Goal: Submit feedback/report problem: Submit feedback/report problem

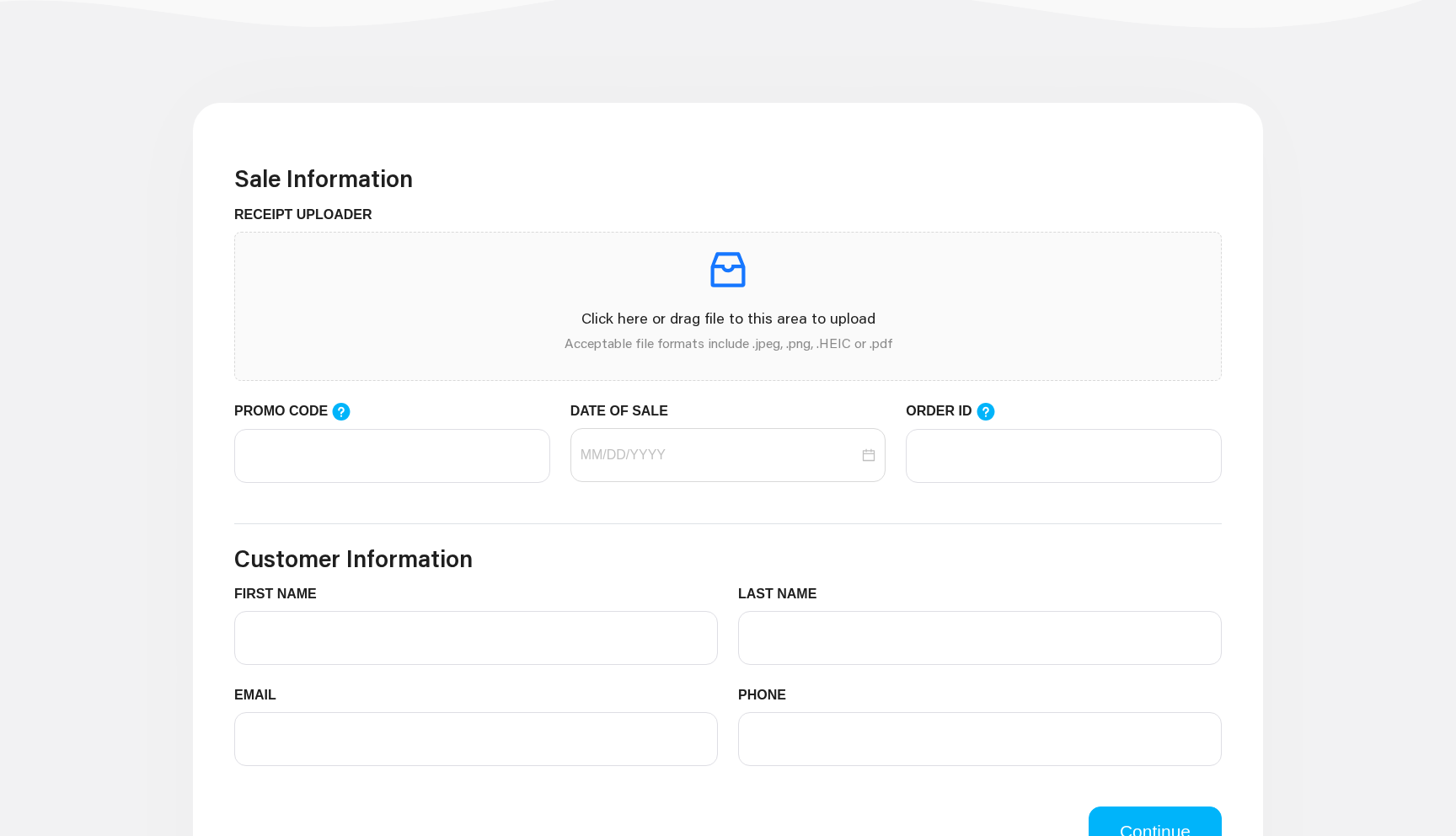
scroll to position [505, 0]
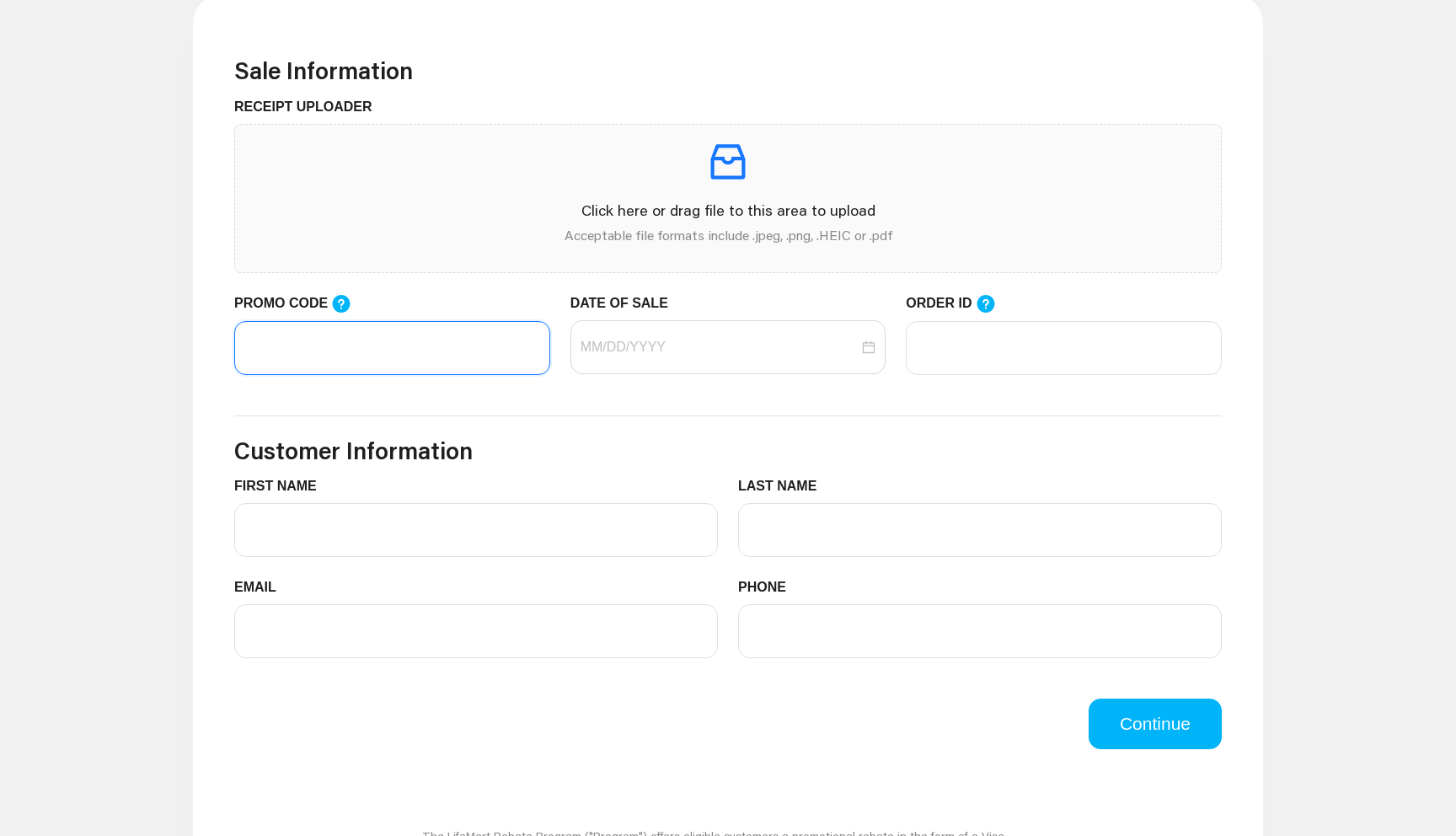
click at [397, 354] on input "PROMO CODE" at bounding box center [392, 348] width 316 height 54
paste input "LIFEMART20"
type input "LIFEMART20"
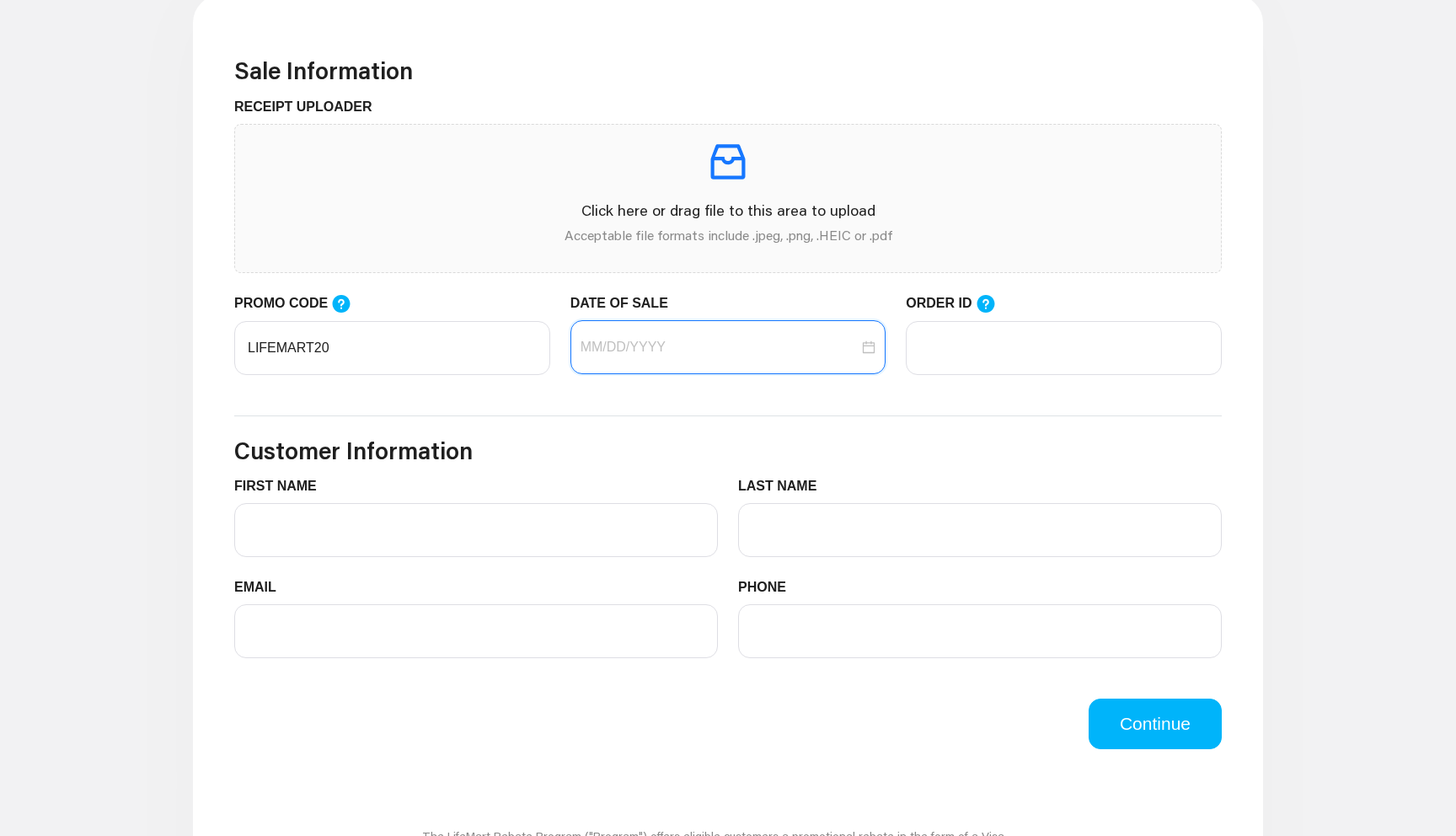
click at [648, 348] on input "DATE OF SALE" at bounding box center [720, 347] width 279 height 20
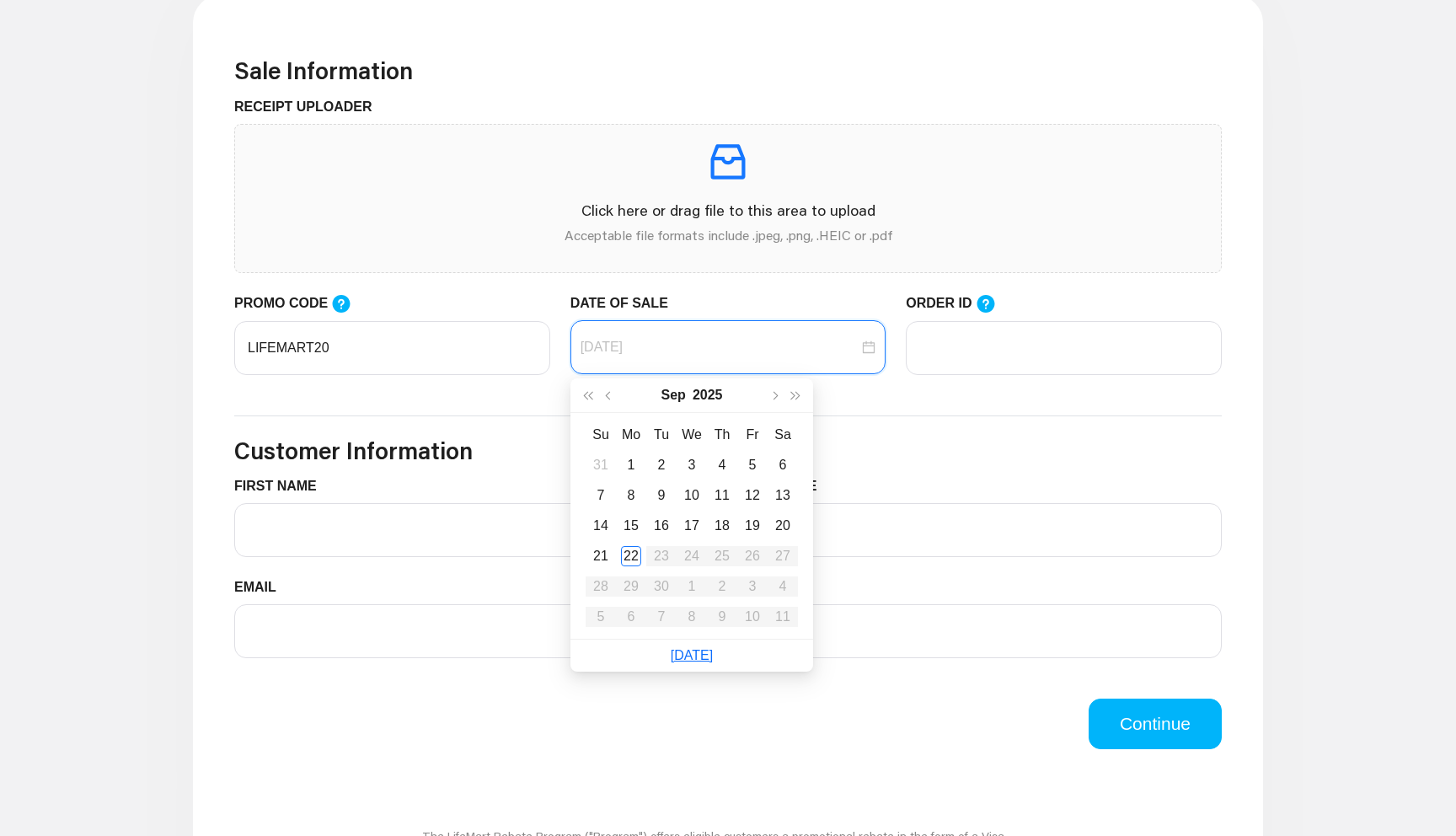
type input "[DATE]"
click at [631, 556] on div "22" at bounding box center [630, 555] width 20 height 20
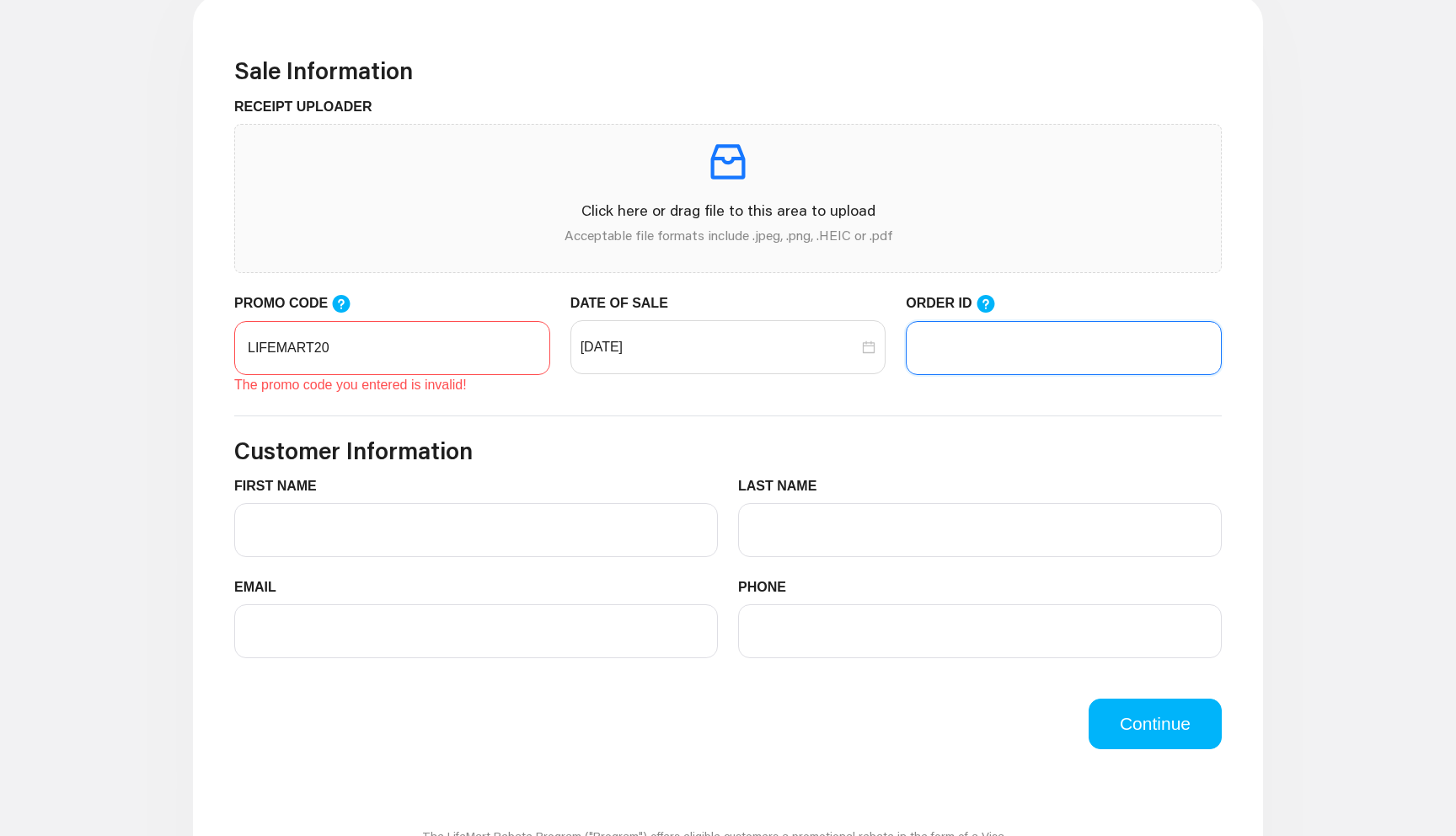
click at [948, 361] on input "ORDER ID" at bounding box center [1063, 348] width 316 height 54
paste input "102099175"
type input "102099175"
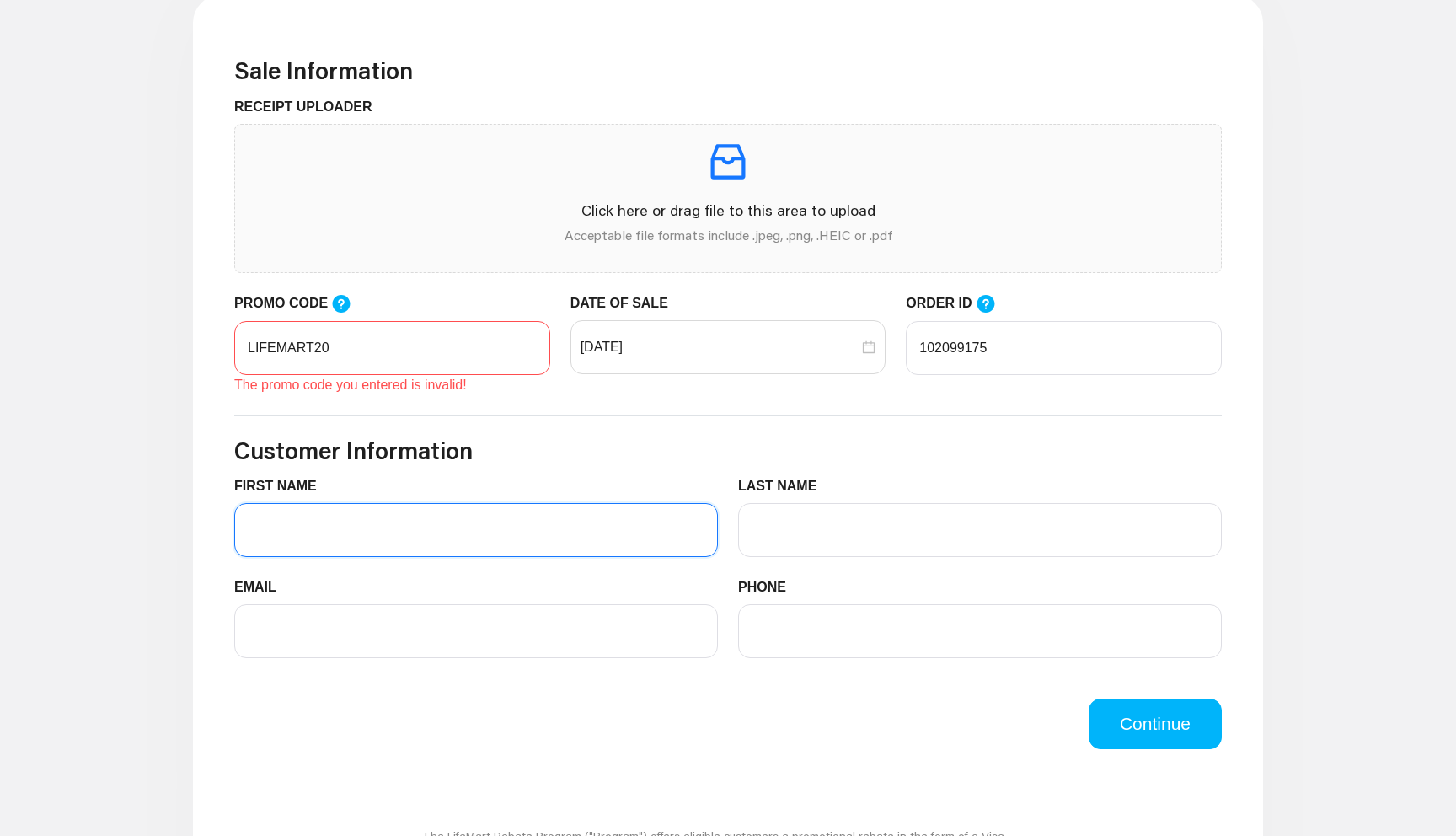
click at [596, 535] on input "FIRST NAME" at bounding box center [476, 530] width 483 height 54
type input "[PERSON_NAME]"
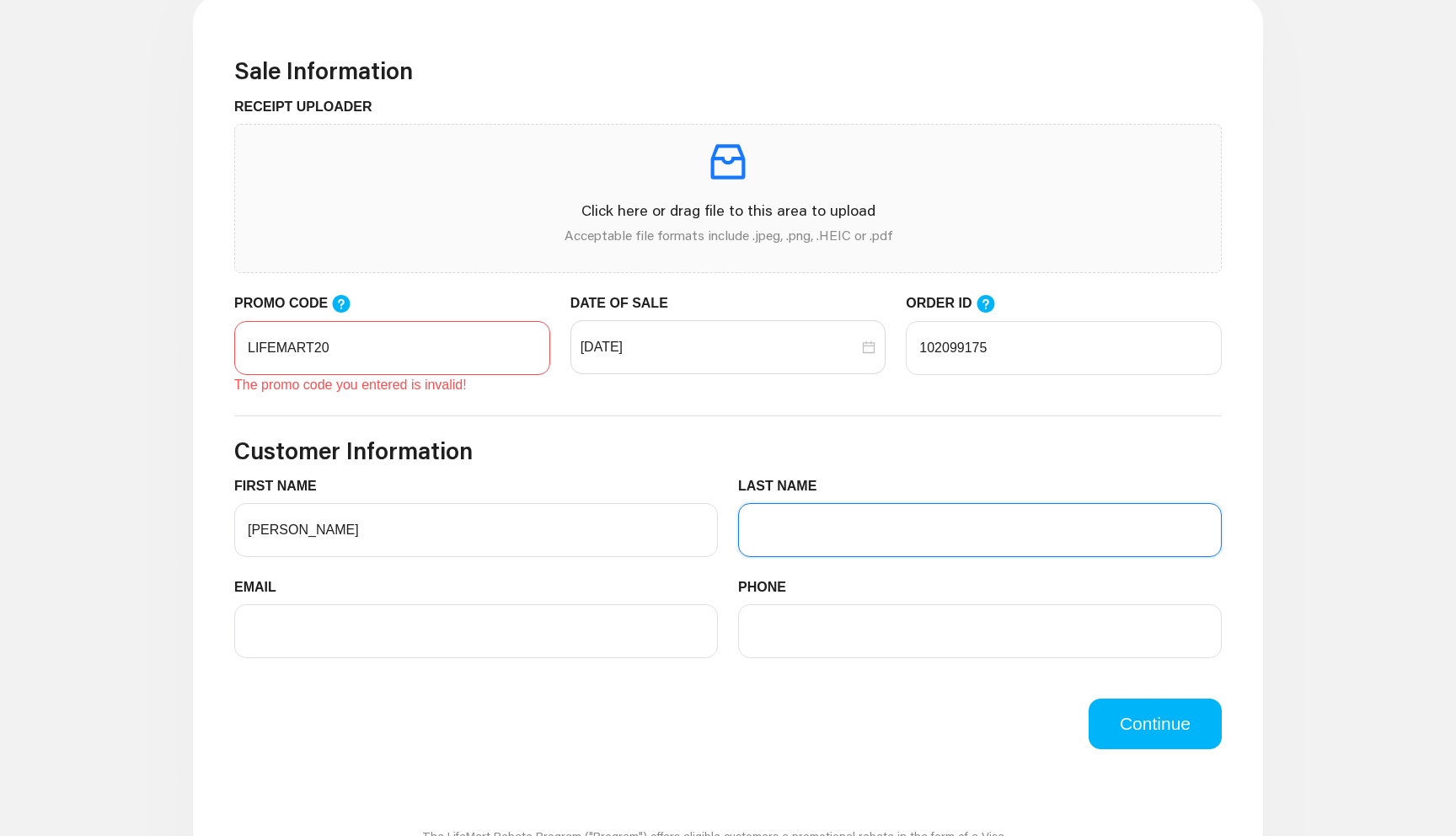
type input "[PERSON_NAME]"
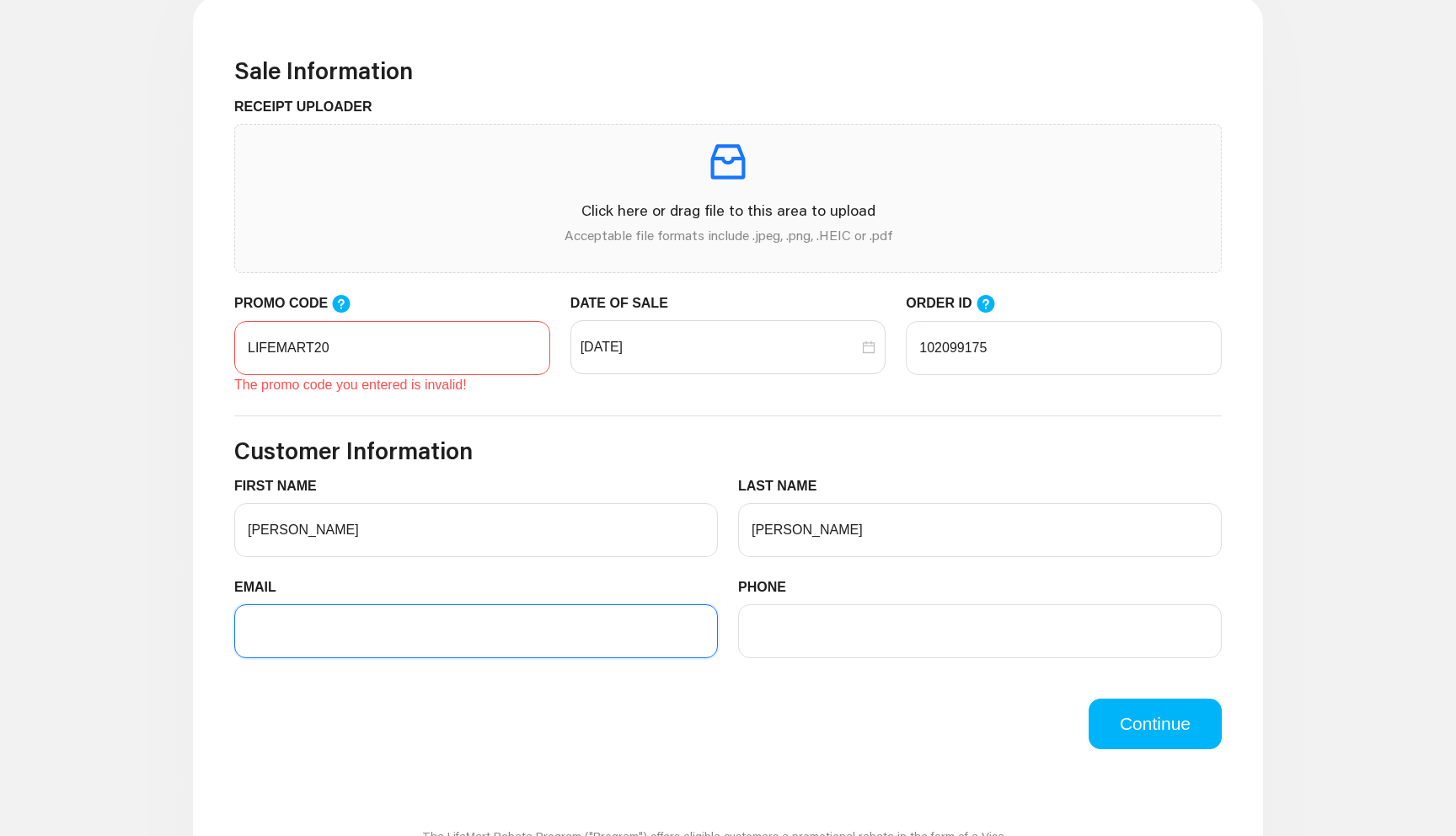
type input "[EMAIL_ADDRESS][DOMAIN_NAME]"
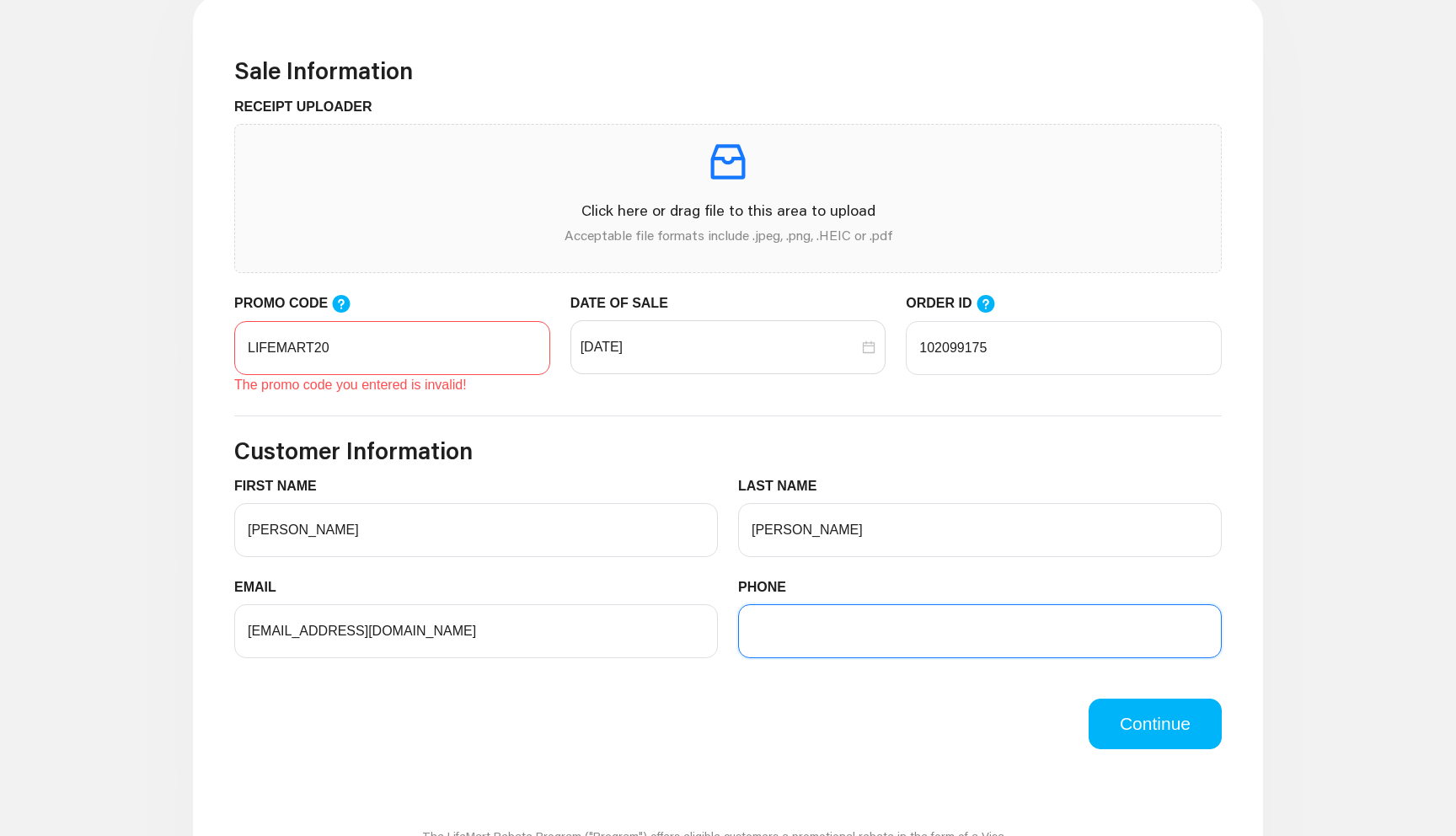
type input "8502876350"
click at [421, 358] on input "LIFEMART20" at bounding box center [392, 348] width 316 height 54
click at [373, 355] on input "LIFEMART20" at bounding box center [392, 348] width 316 height 54
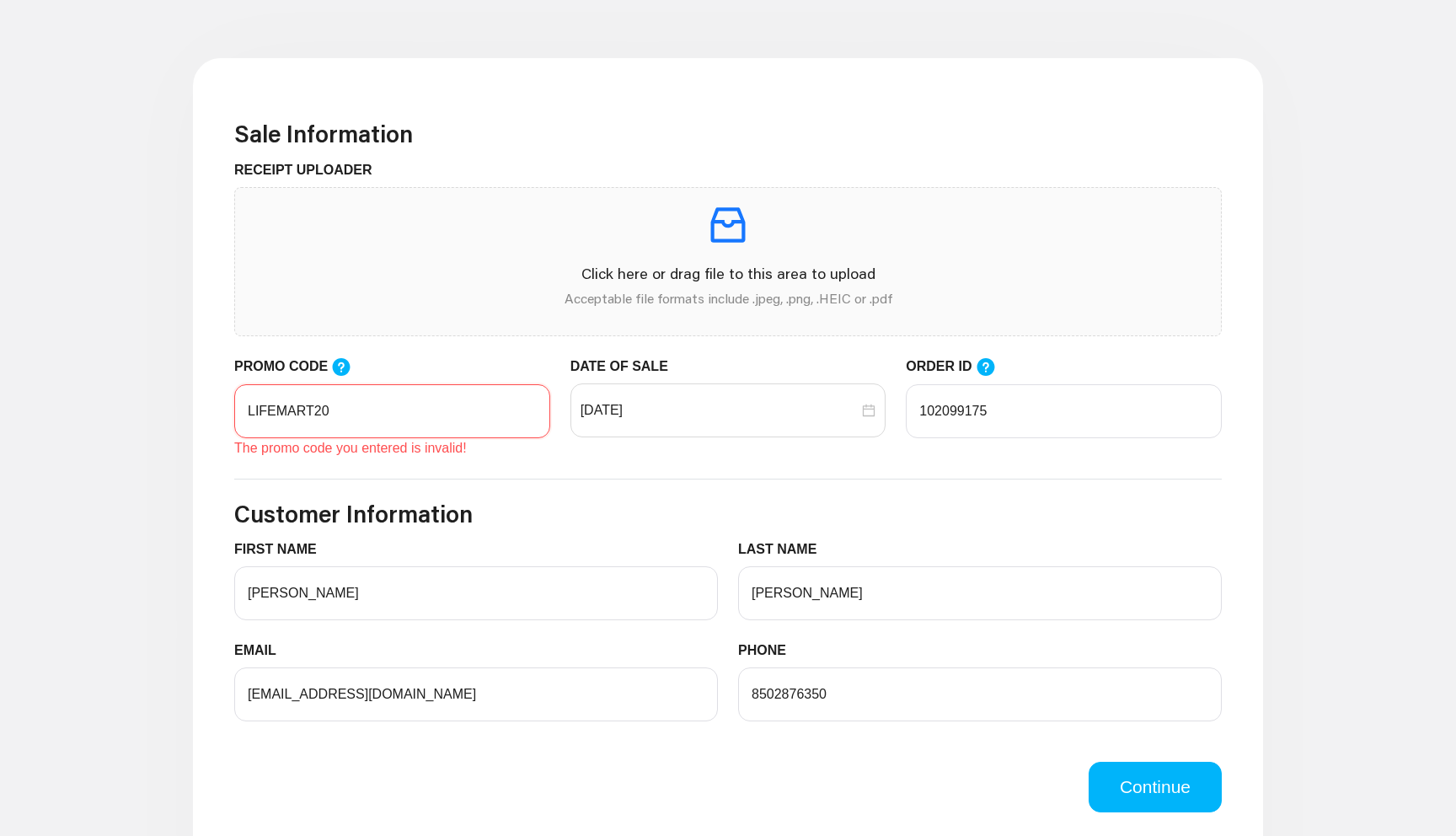
scroll to position [537, 0]
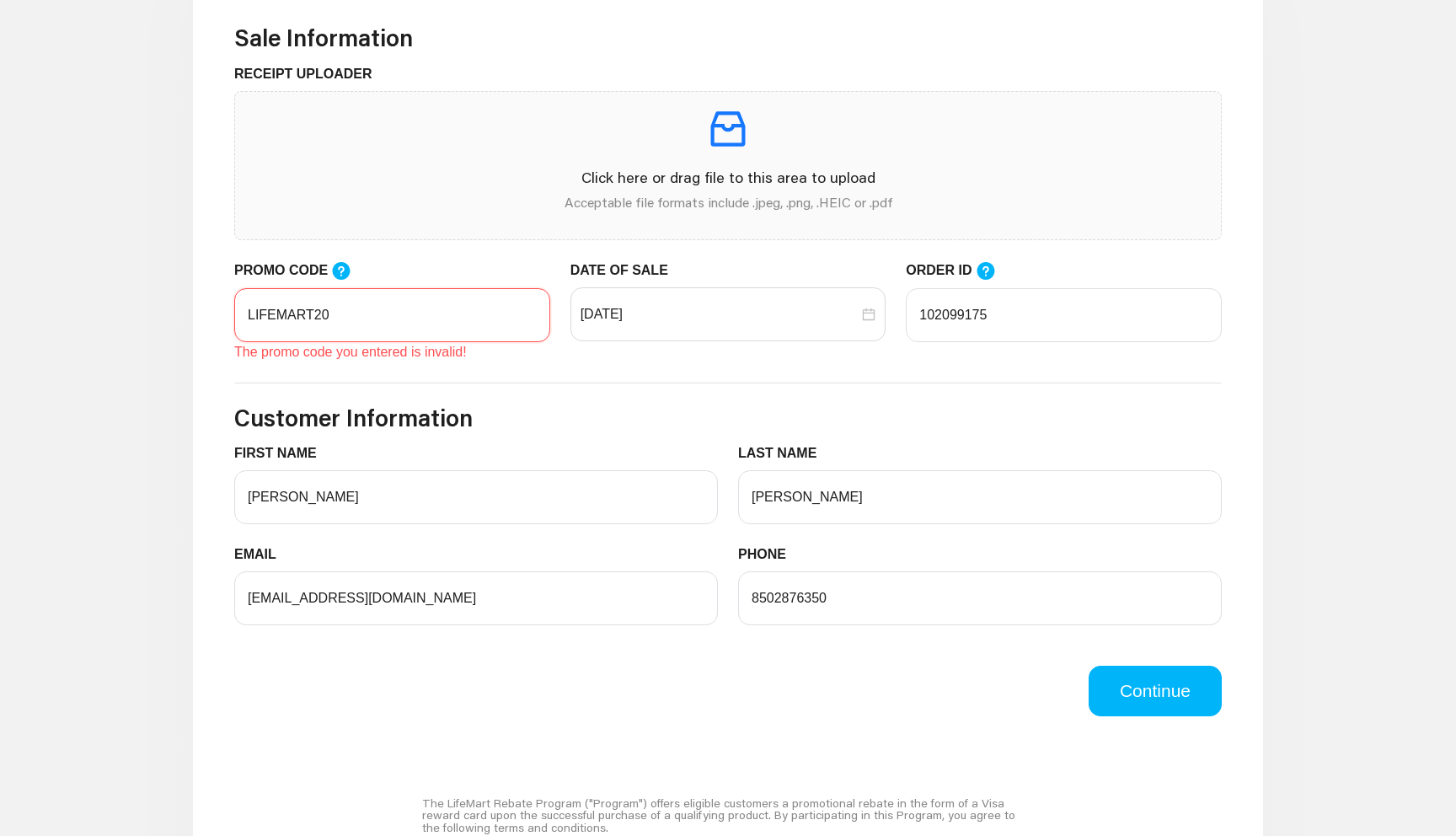
click at [398, 323] on input "LIFEMART20" at bounding box center [392, 315] width 316 height 54
click at [252, 312] on input "LIFEMART20" at bounding box center [392, 315] width 316 height 54
click at [247, 314] on input "LIFEMART20" at bounding box center [392, 315] width 316 height 54
click at [348, 315] on input "LIFEMART20" at bounding box center [392, 315] width 316 height 54
type input "LIFEMART20"
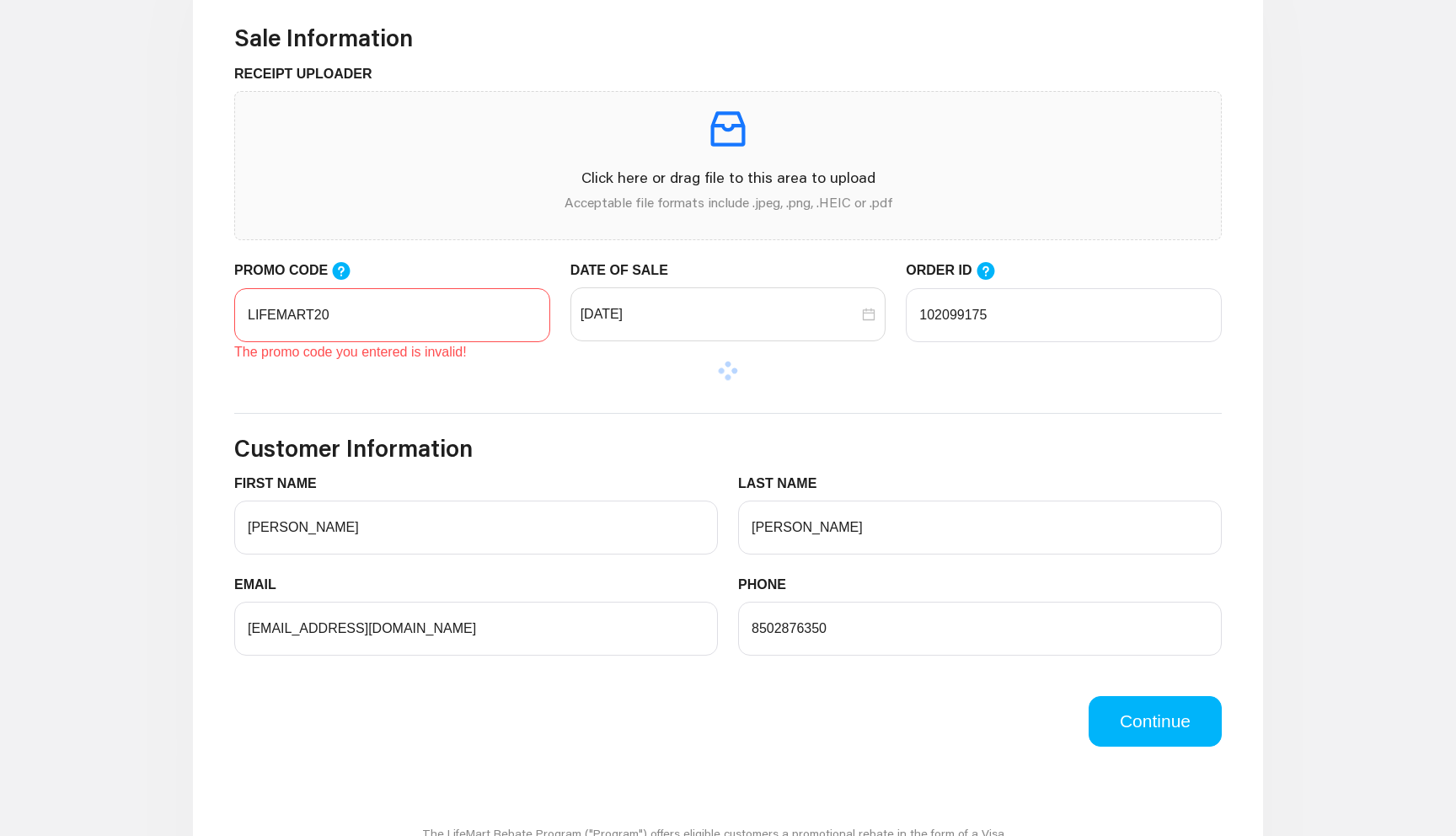
click at [483, 434] on form "Sale Information RECEIPT UPLOADER Click here or drag file to this area to uploa…" at bounding box center [728, 385] width 988 height 723
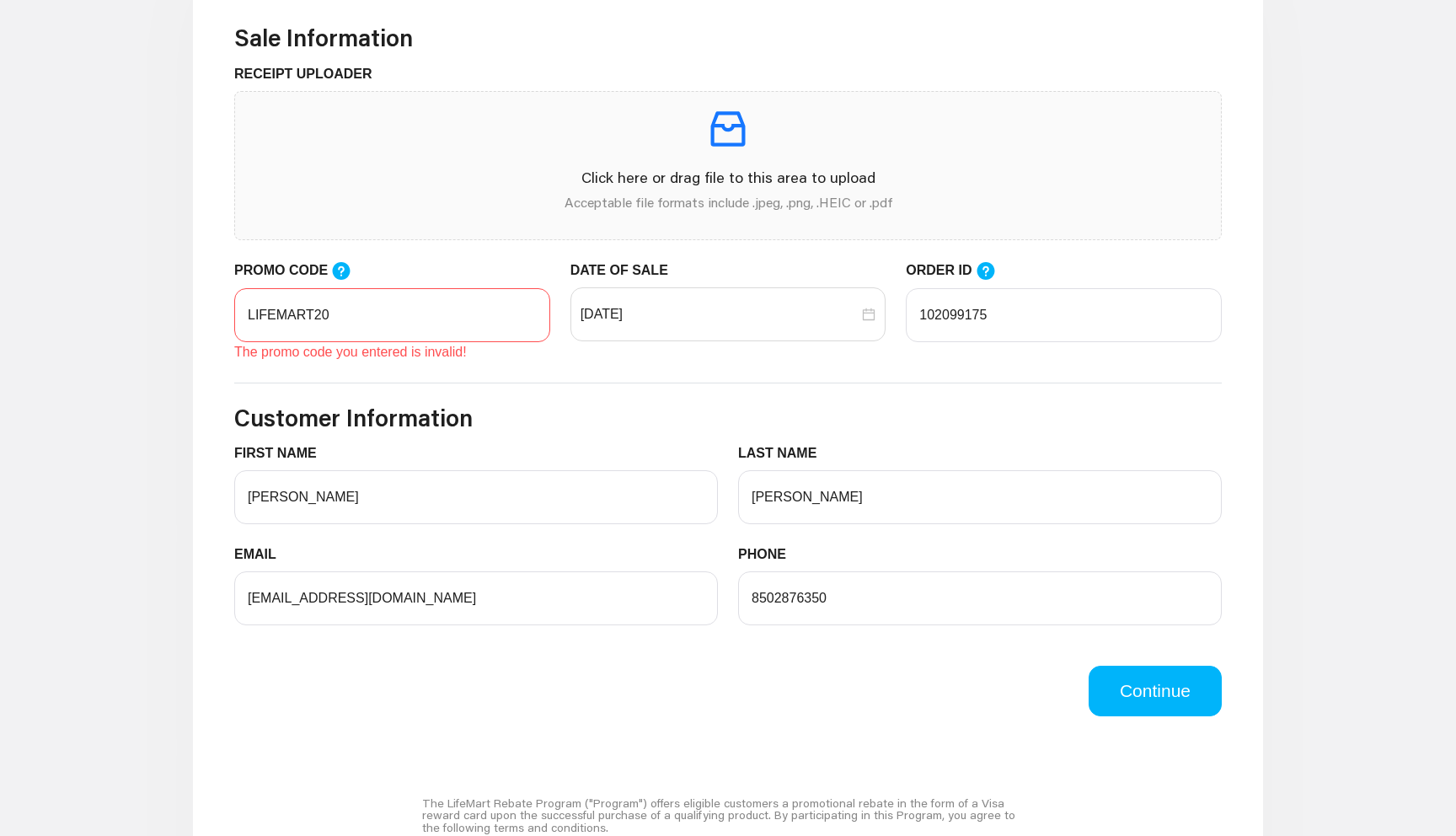
click at [340, 275] on icon at bounding box center [341, 270] width 18 height 18
click at [340, 288] on input "LIFEMART20" at bounding box center [392, 315] width 316 height 54
click at [634, 292] on div "[DATE]" at bounding box center [728, 314] width 316 height 54
click at [932, 392] on form "Sale Information RECEIPT UPLOADER Click here or drag file to this area to uploa…" at bounding box center [728, 369] width 988 height 693
click at [911, 434] on form "Sale Information RECEIPT UPLOADER Click here or drag file to this area to uploa…" at bounding box center [728, 369] width 988 height 693
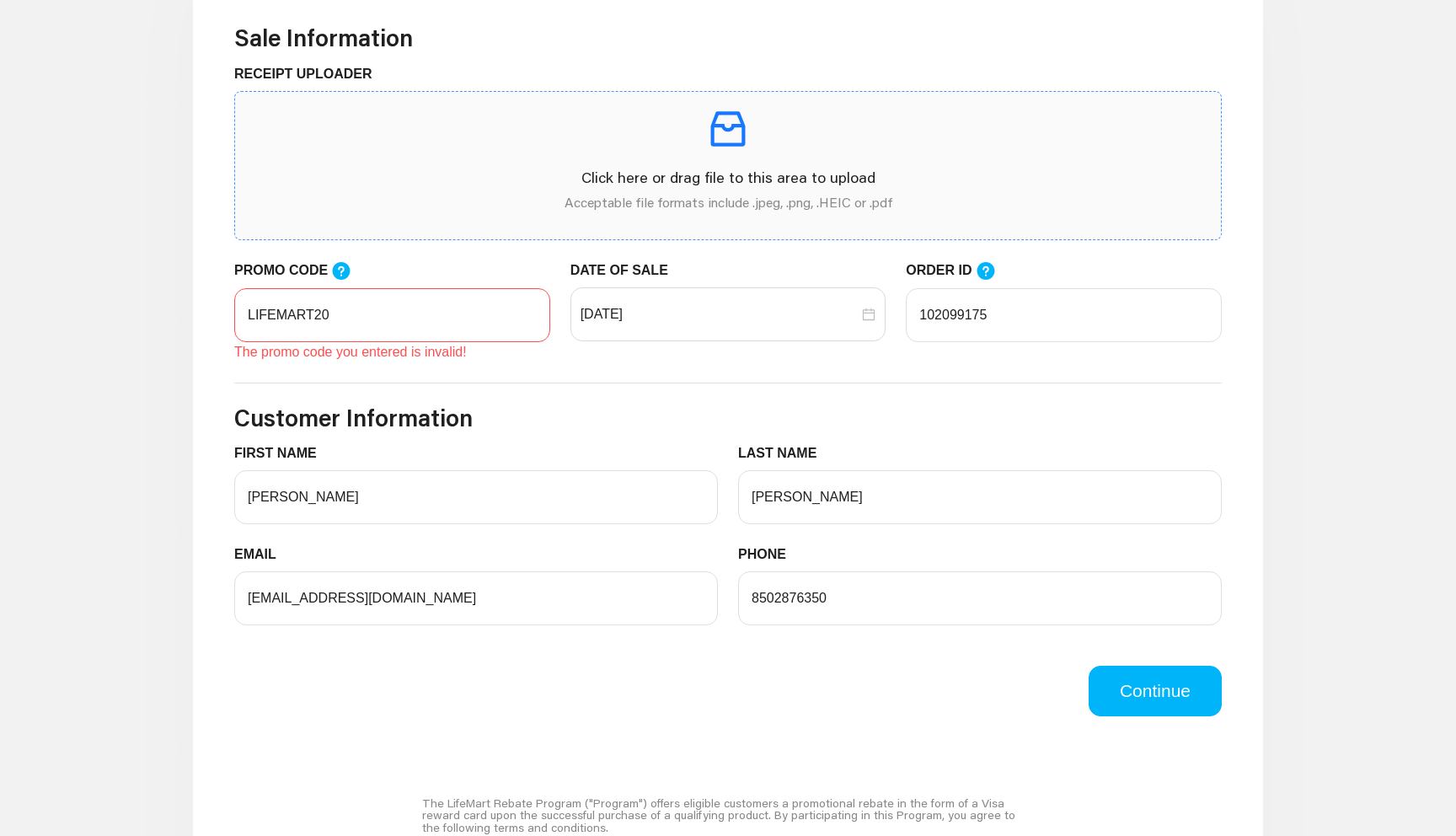
click at [766, 156] on div "Click here or drag file to this area to upload Acceptable file formats include …" at bounding box center [728, 166] width 958 height 121
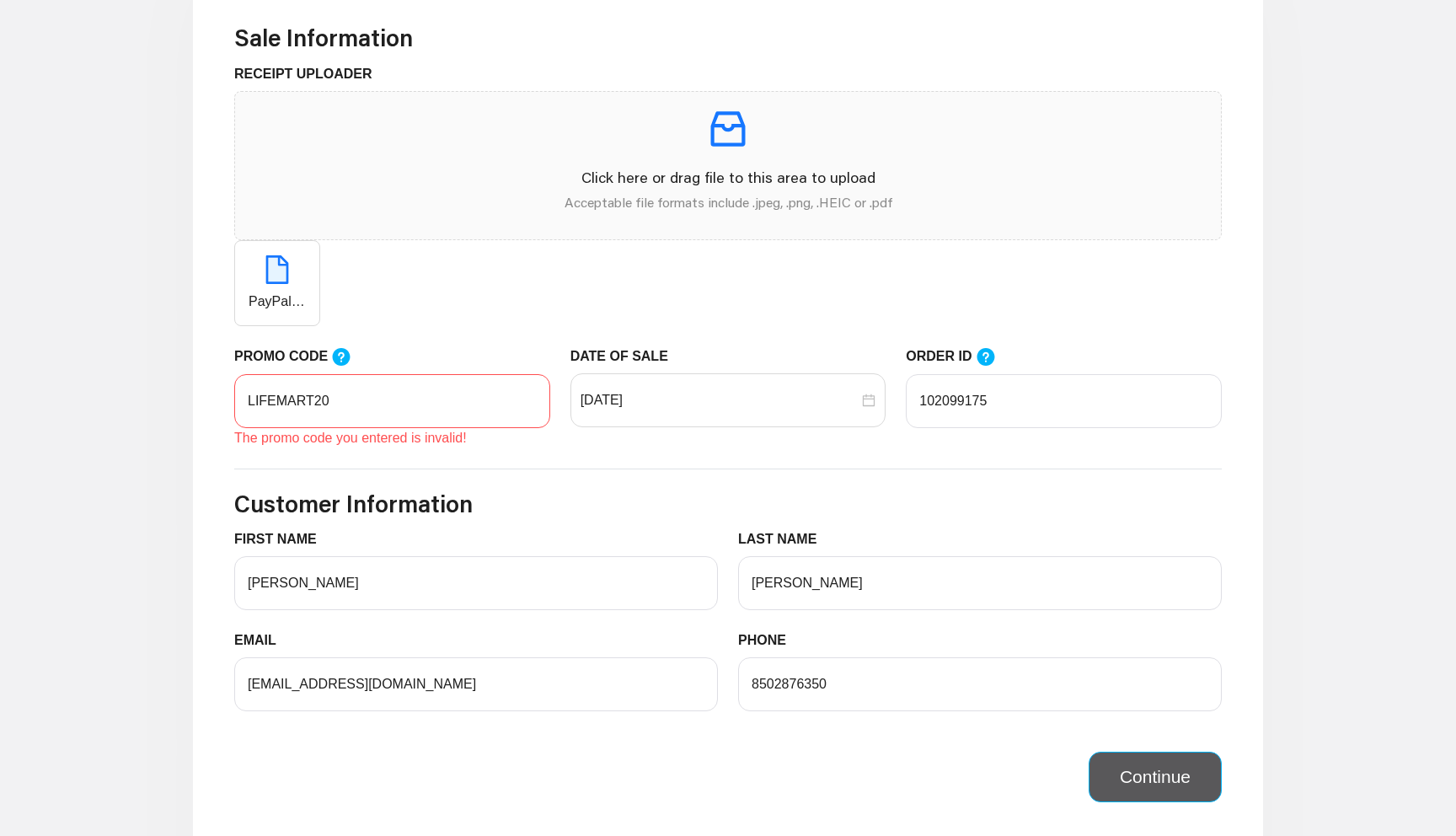
click at [1142, 789] on button "Continue" at bounding box center [1154, 778] width 133 height 51
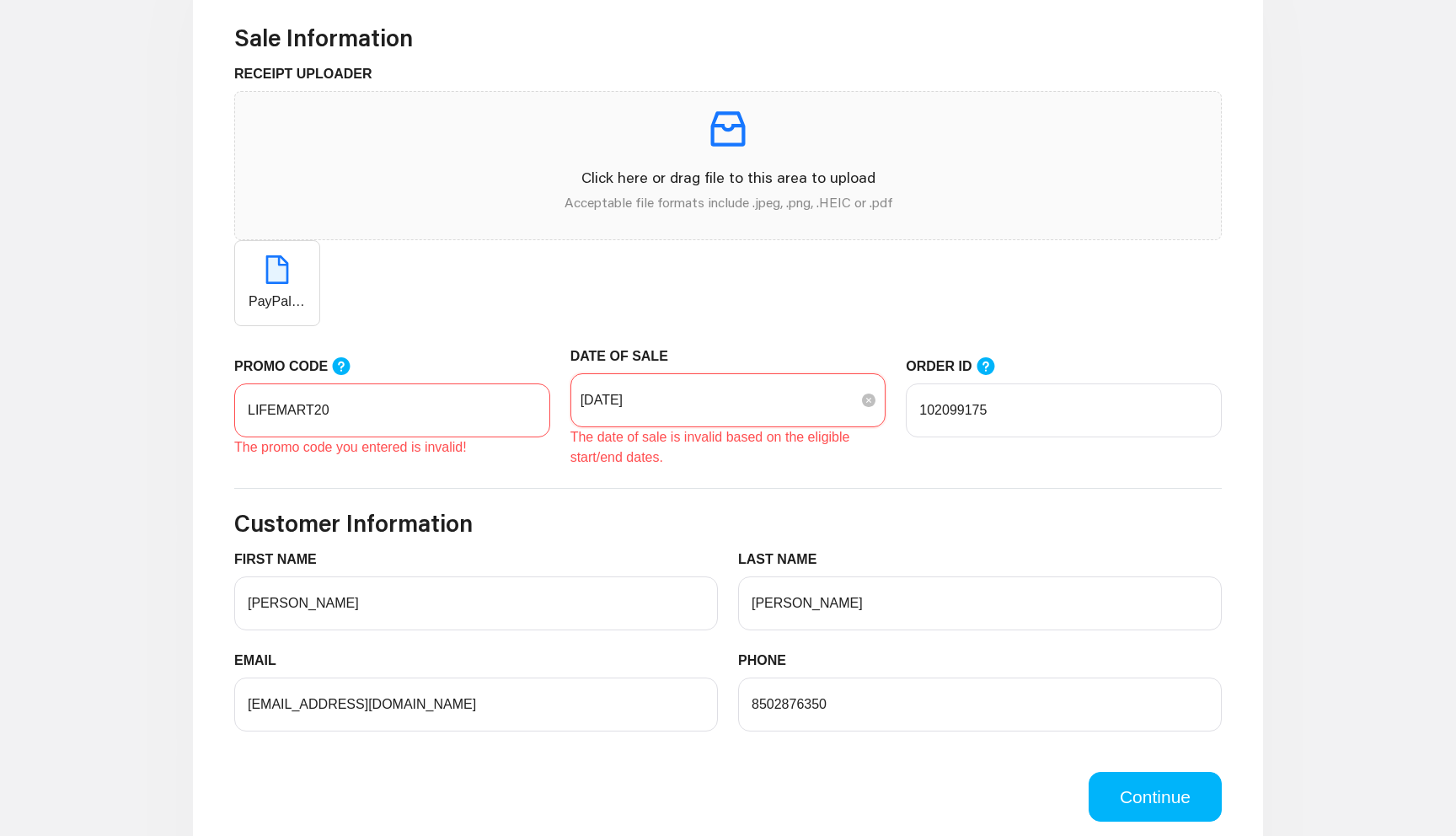
click at [783, 398] on input "[DATE]" at bounding box center [720, 400] width 279 height 20
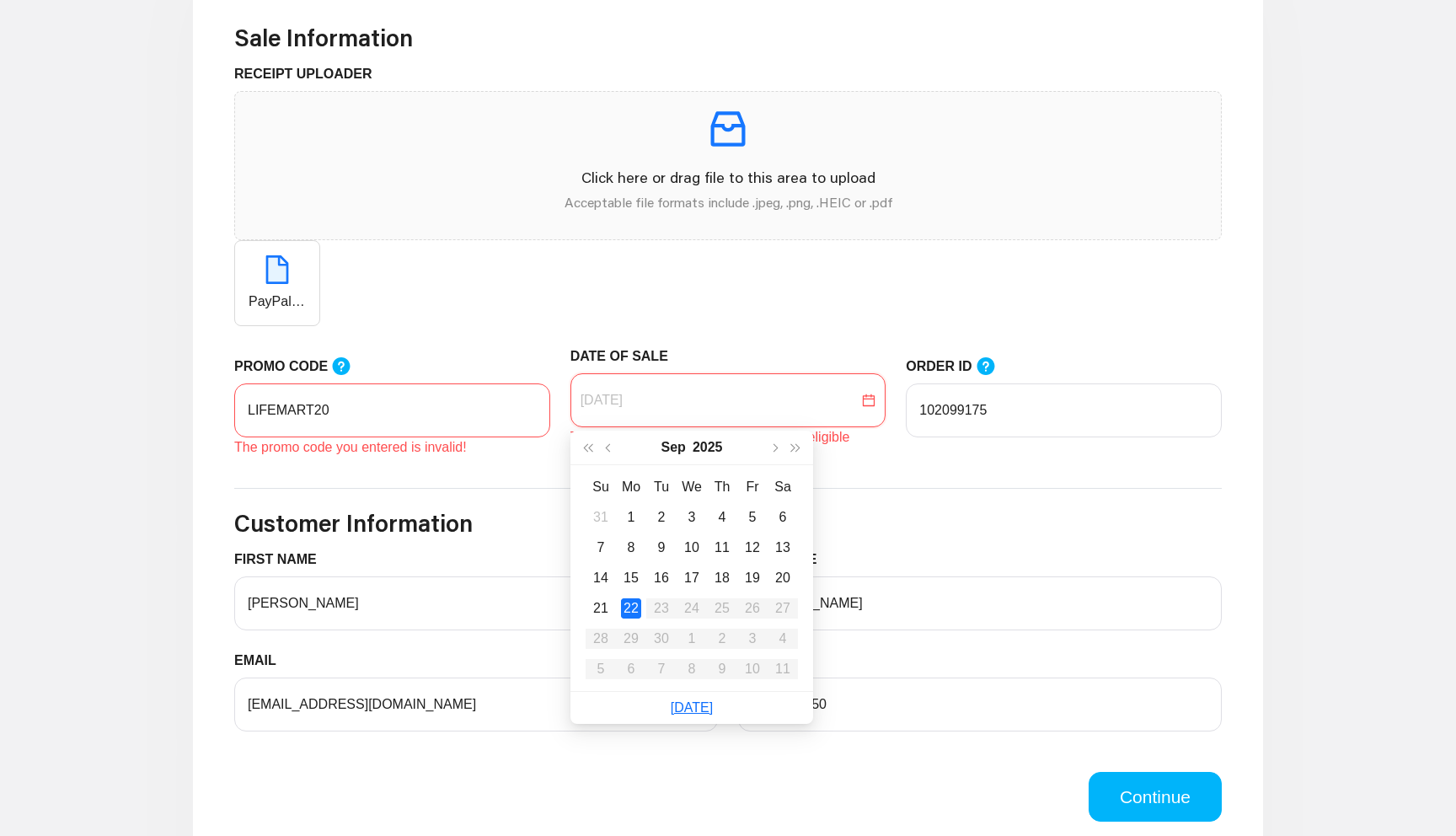
type input "[DATE]"
click at [633, 611] on div "22" at bounding box center [630, 608] width 20 height 20
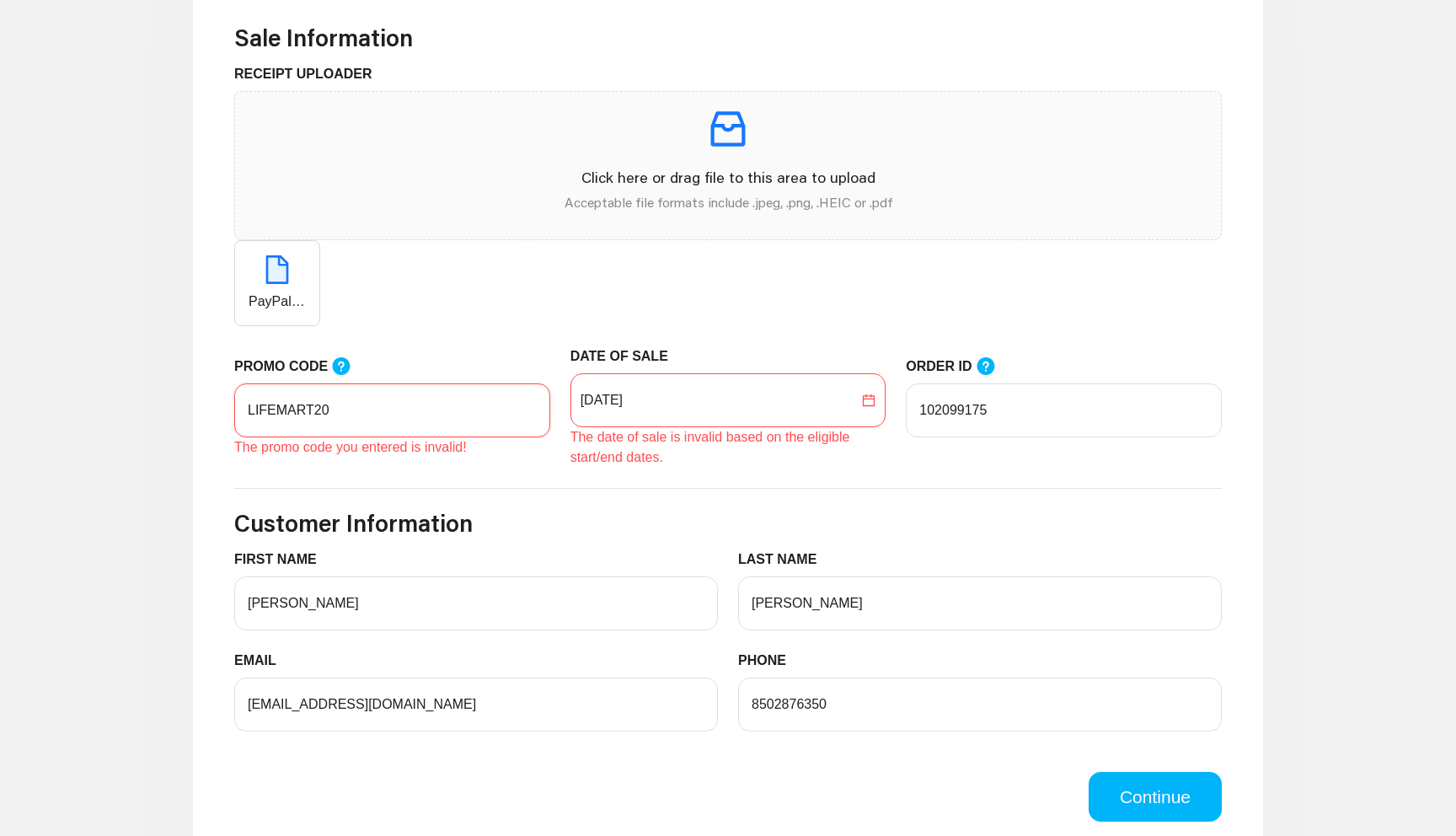
click at [492, 413] on input "LIFEMART20" at bounding box center [392, 410] width 316 height 54
click at [614, 539] on form "Sale Information RECEIPT UPLOADER Click here or drag file to this area to uploa…" at bounding box center [728, 422] width 988 height 798
click at [1119, 811] on button "Continue" at bounding box center [1154, 797] width 133 height 51
click at [358, 417] on input "LIFEMART2" at bounding box center [392, 410] width 316 height 54
drag, startPoint x: 358, startPoint y: 417, endPoint x: 196, endPoint y: 410, distance: 162.2
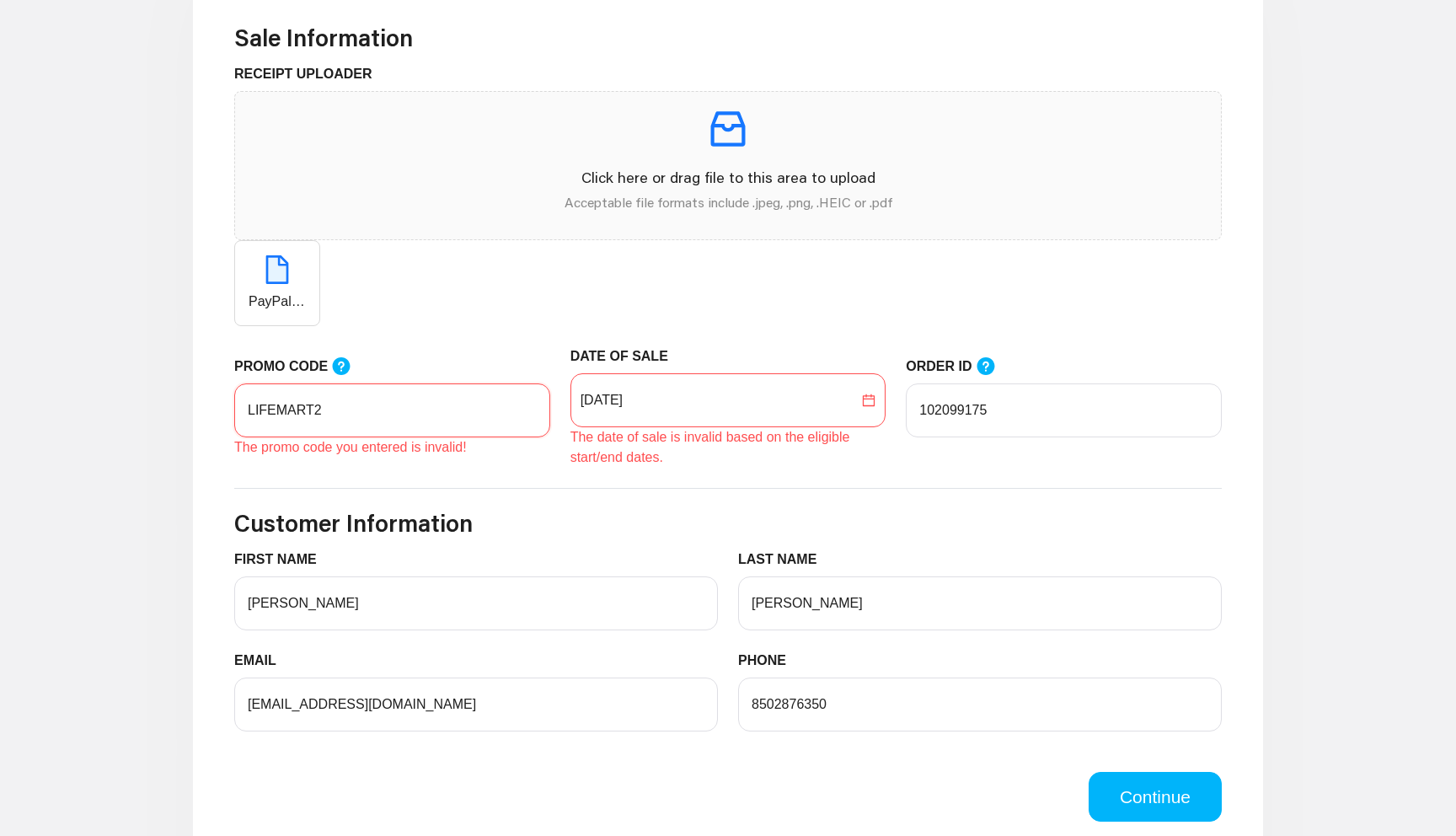
click at [196, 410] on div "Sale Information RECEIPT UPLOADER Click here or drag file to this area to uploa…" at bounding box center [728, 648] width 1070 height 1372
click at [764, 412] on div "[DATE]" at bounding box center [728, 400] width 316 height 54
type input "lifemart20"
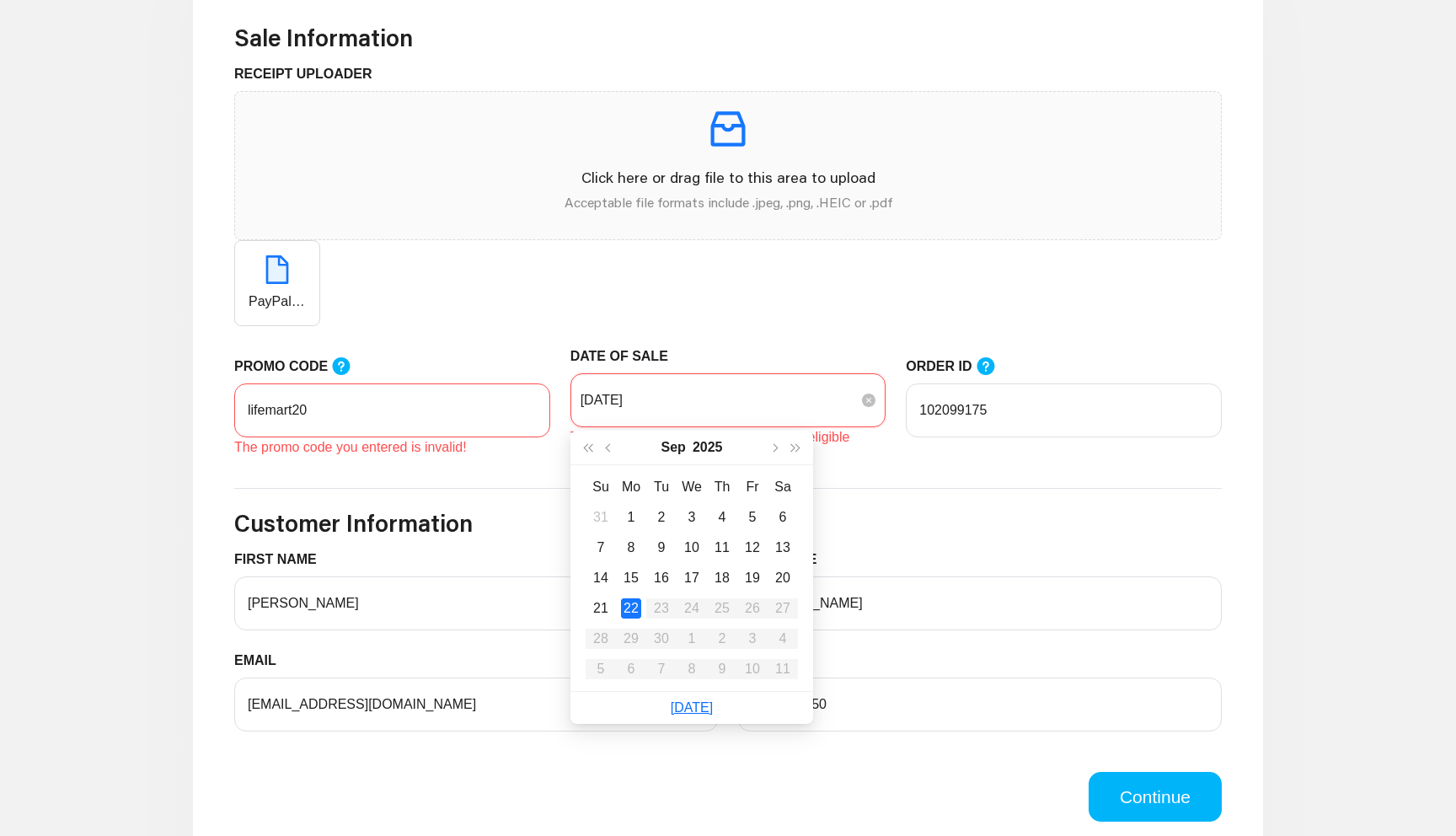
click at [761, 389] on div "[DATE]" at bounding box center [728, 400] width 316 height 54
click at [863, 528] on h3 "Customer Information" at bounding box center [728, 523] width 988 height 28
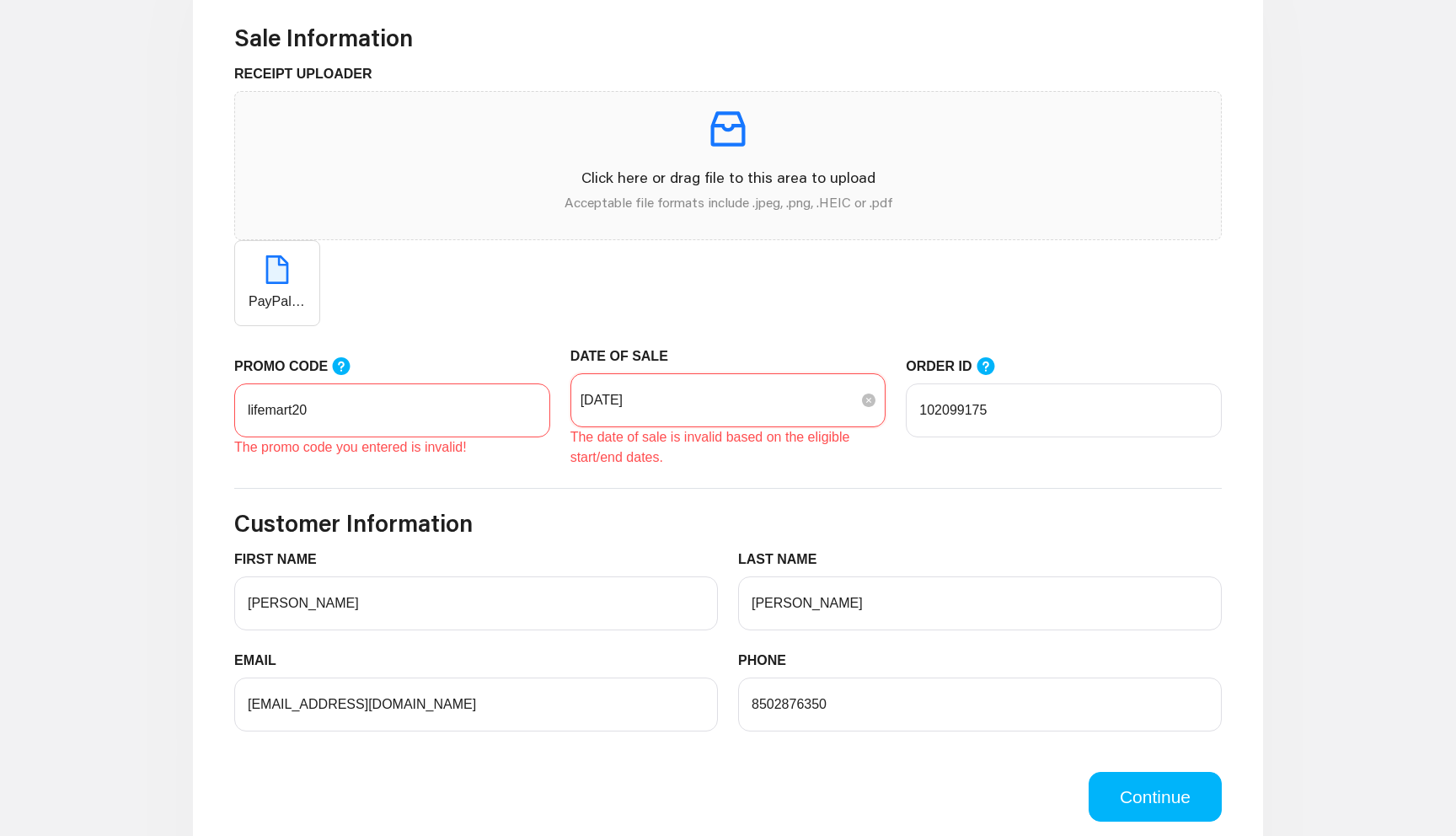
click at [691, 403] on input "[DATE]" at bounding box center [720, 400] width 279 height 20
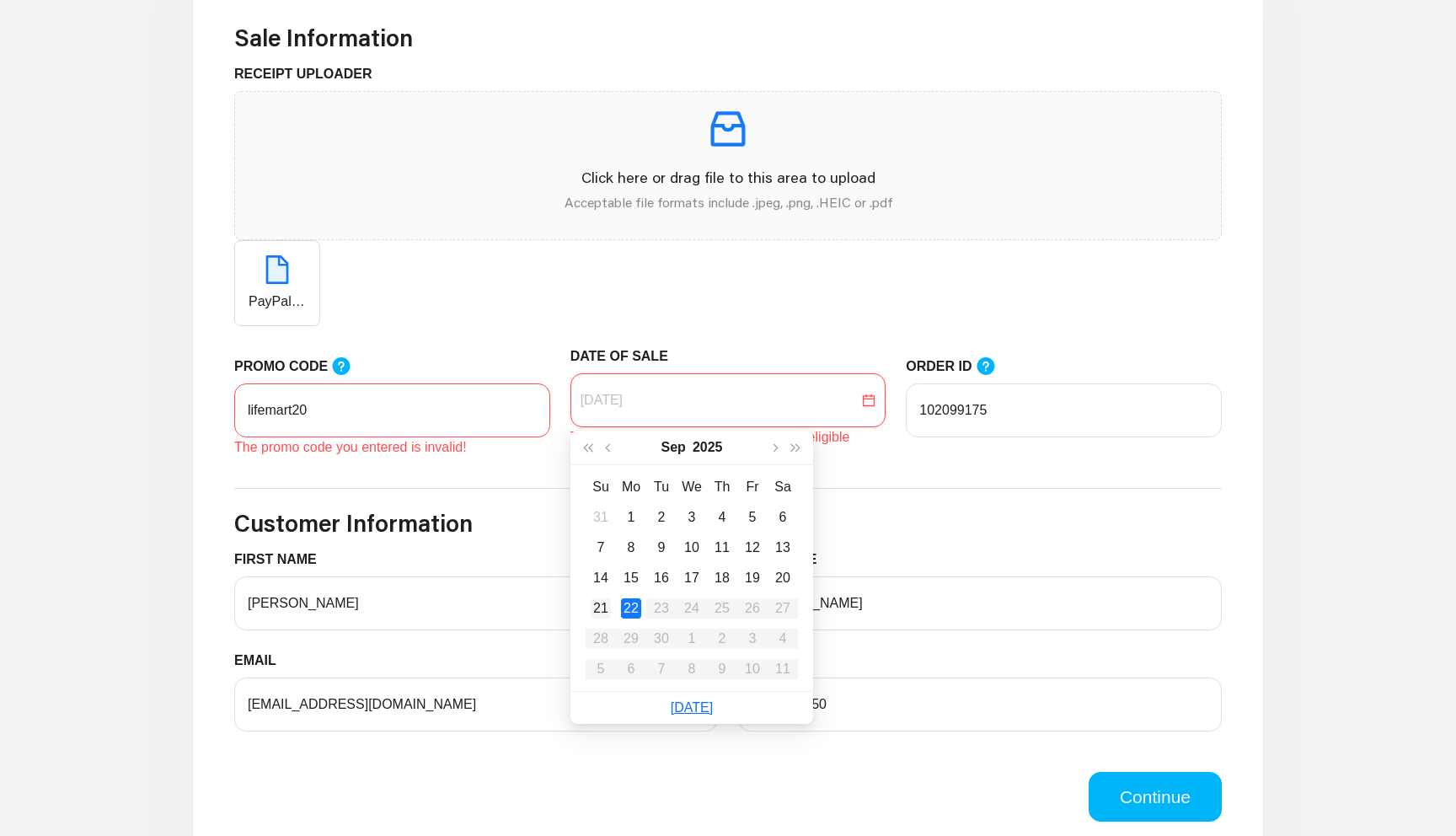
type input "[DATE]"
click at [610, 607] on div "21" at bounding box center [600, 608] width 20 height 20
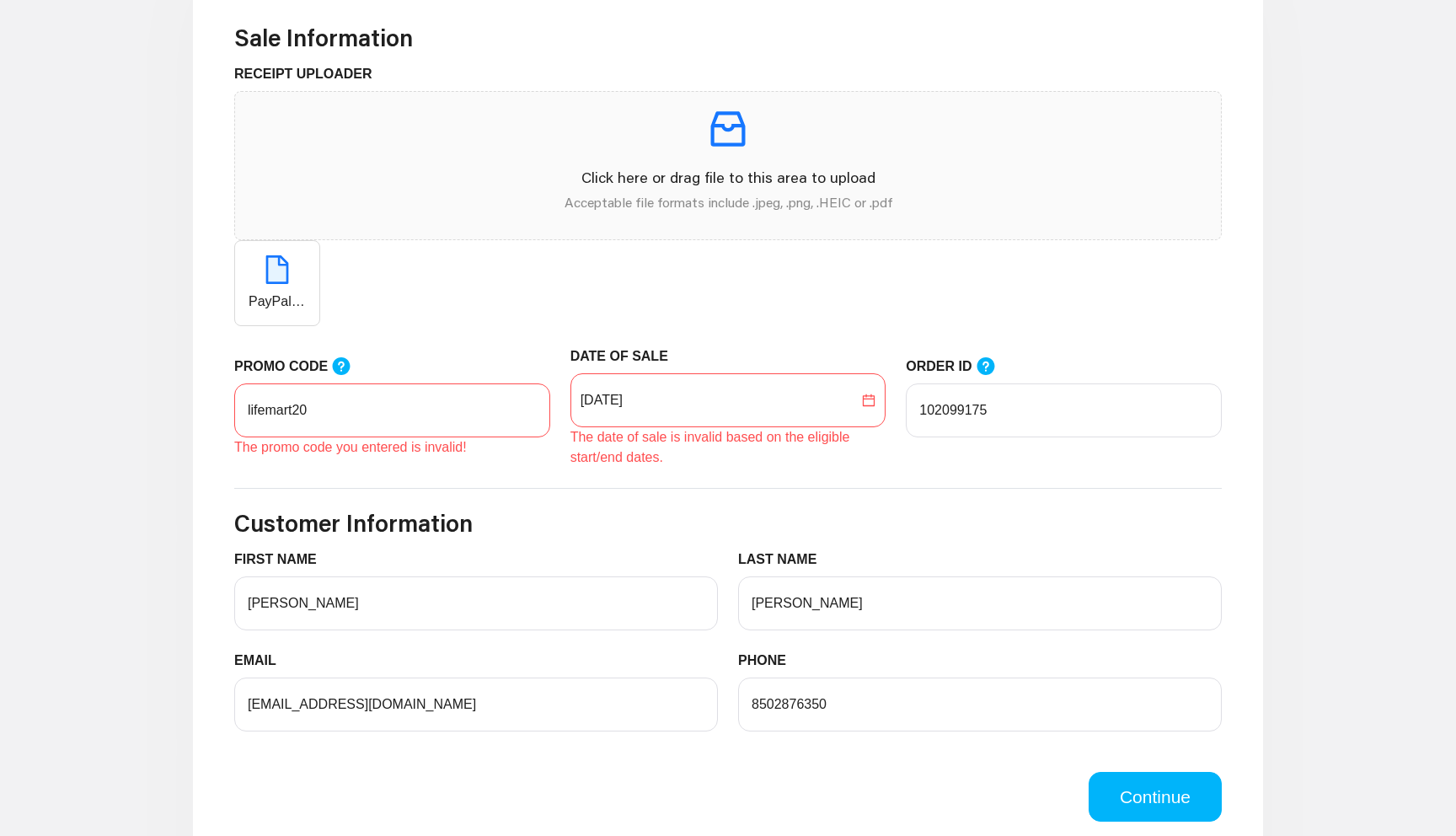
click at [919, 531] on h3 "Customer Information" at bounding box center [728, 523] width 988 height 28
click at [1162, 811] on button "Continue" at bounding box center [1154, 797] width 133 height 51
click at [1148, 795] on button "Continue" at bounding box center [1154, 797] width 133 height 51
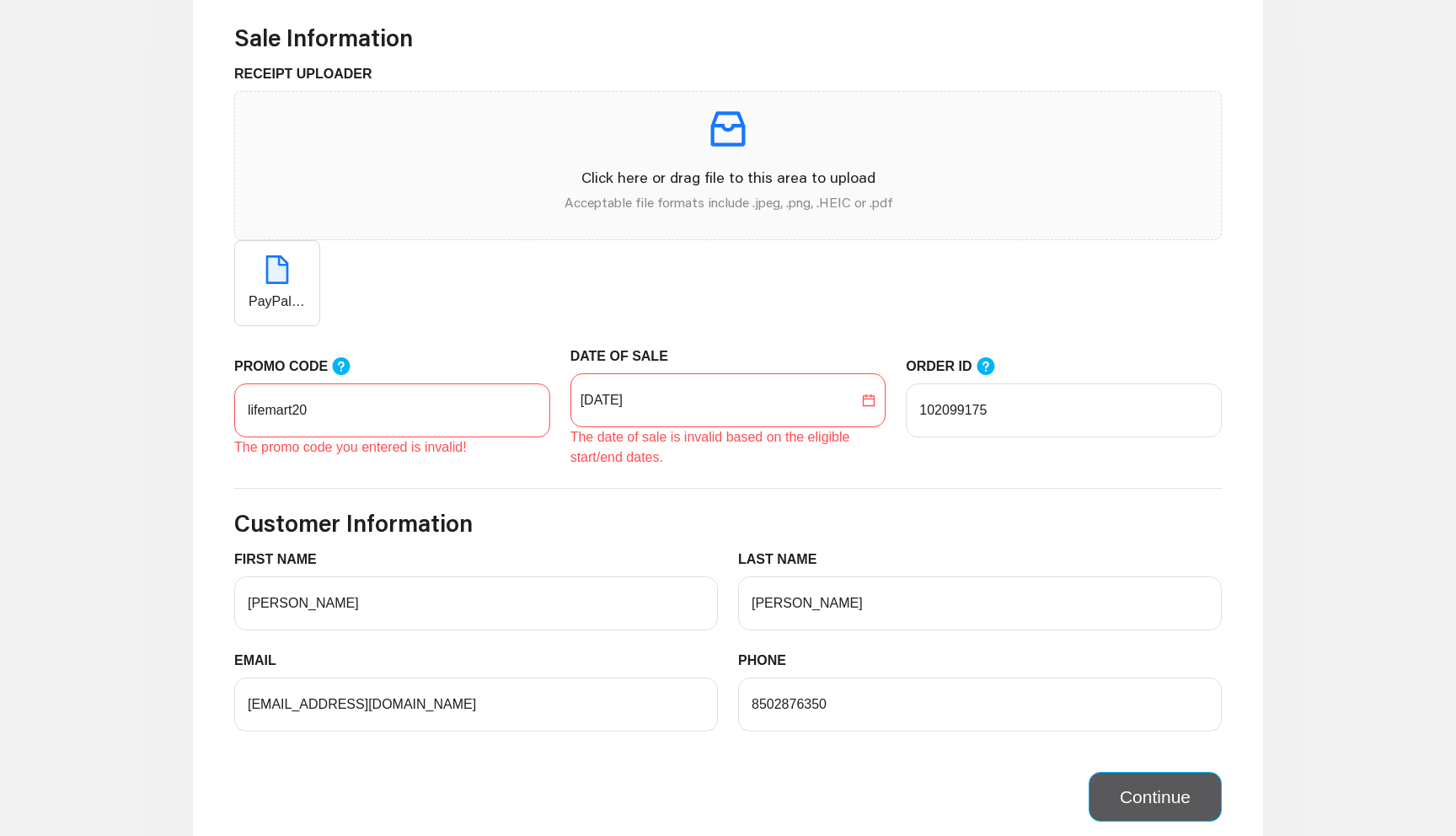
click at [1148, 795] on button "Continue" at bounding box center [1154, 797] width 133 height 51
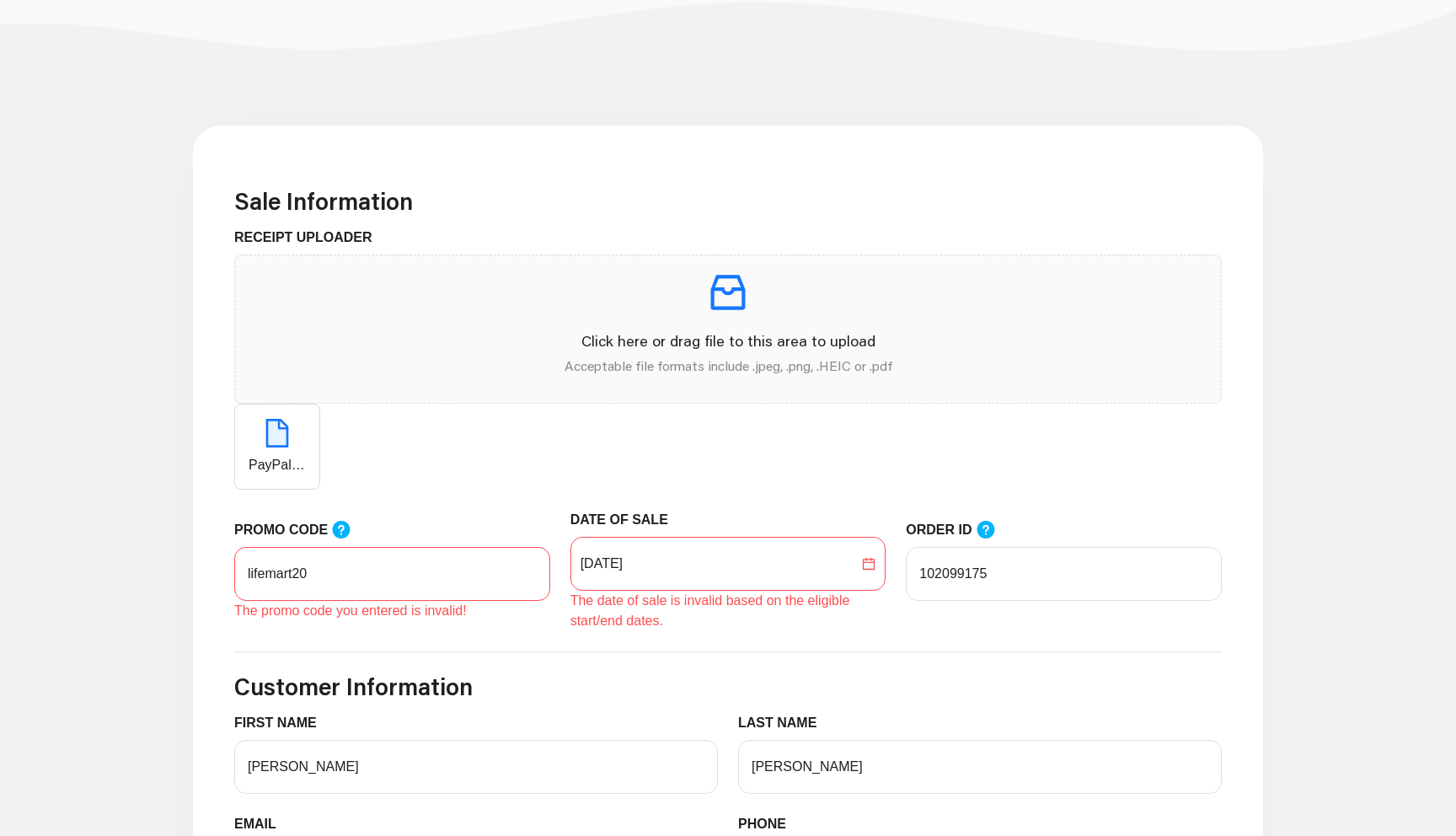
scroll to position [0, 0]
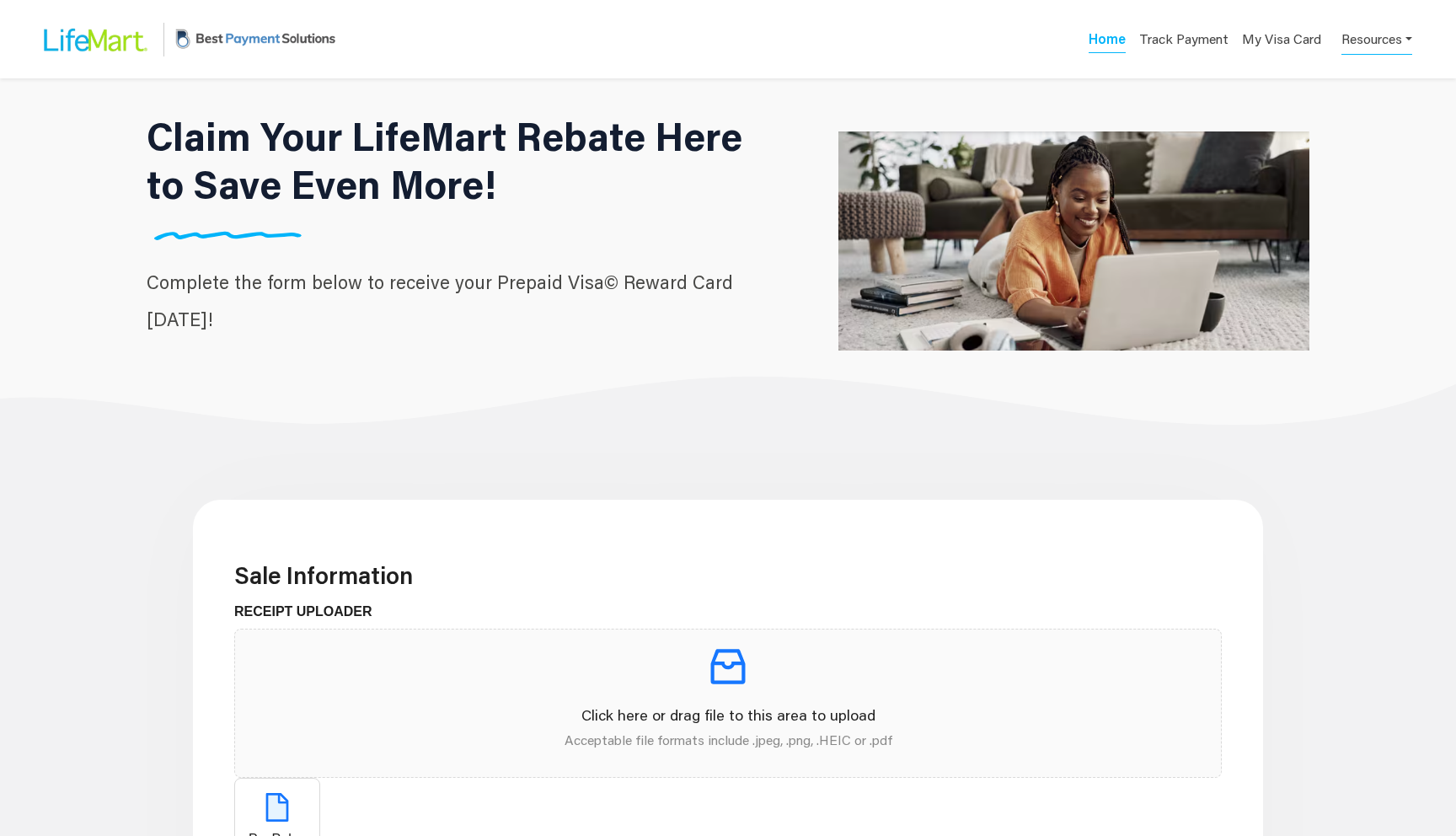
click at [1350, 36] on link "Resources" at bounding box center [1376, 38] width 71 height 33
click at [1331, 109] on div "Contact Us" at bounding box center [1351, 106] width 106 height 20
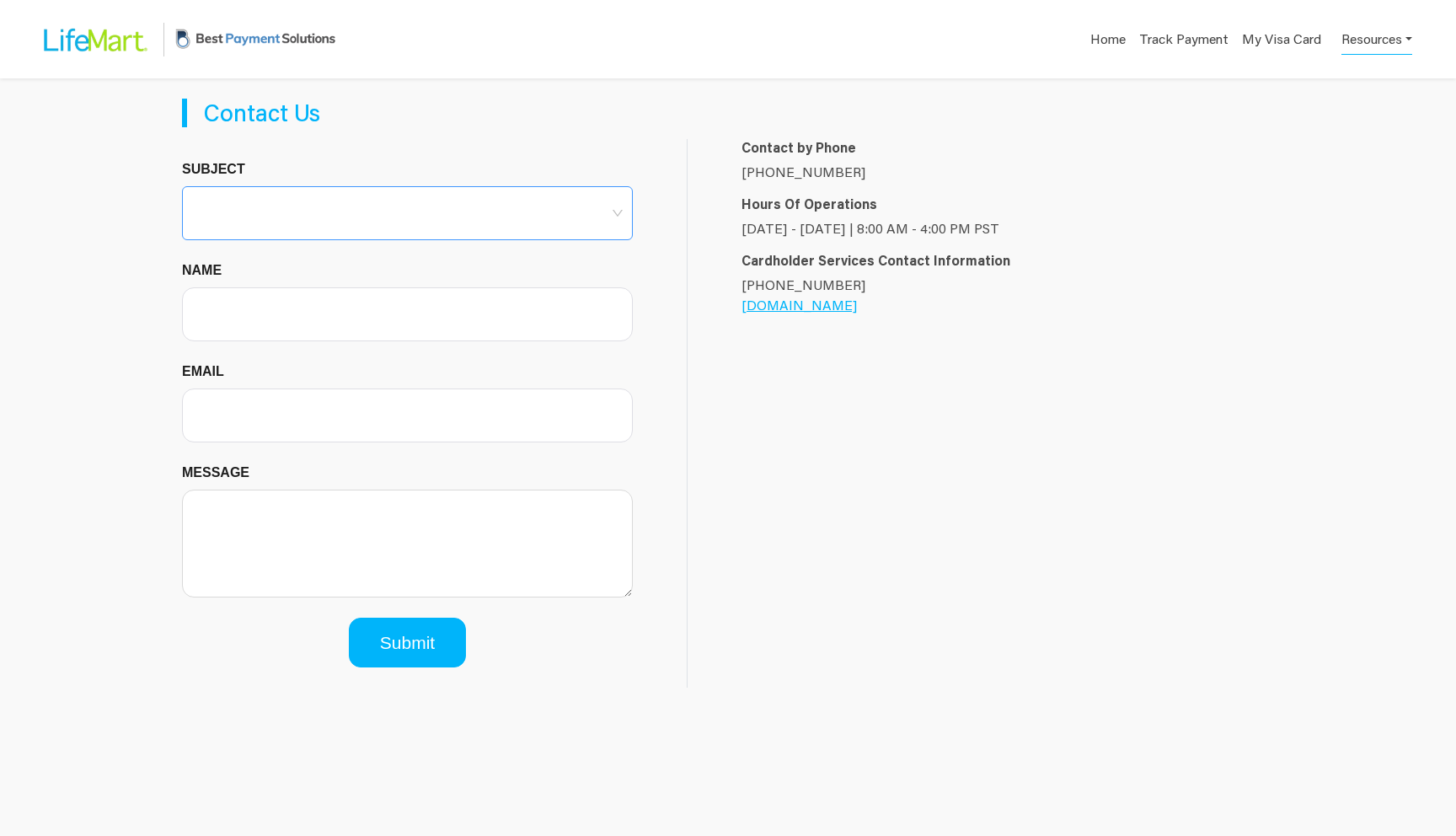
click at [457, 204] on input "Subject" at bounding box center [407, 199] width 431 height 25
click at [434, 210] on div at bounding box center [407, 213] width 450 height 54
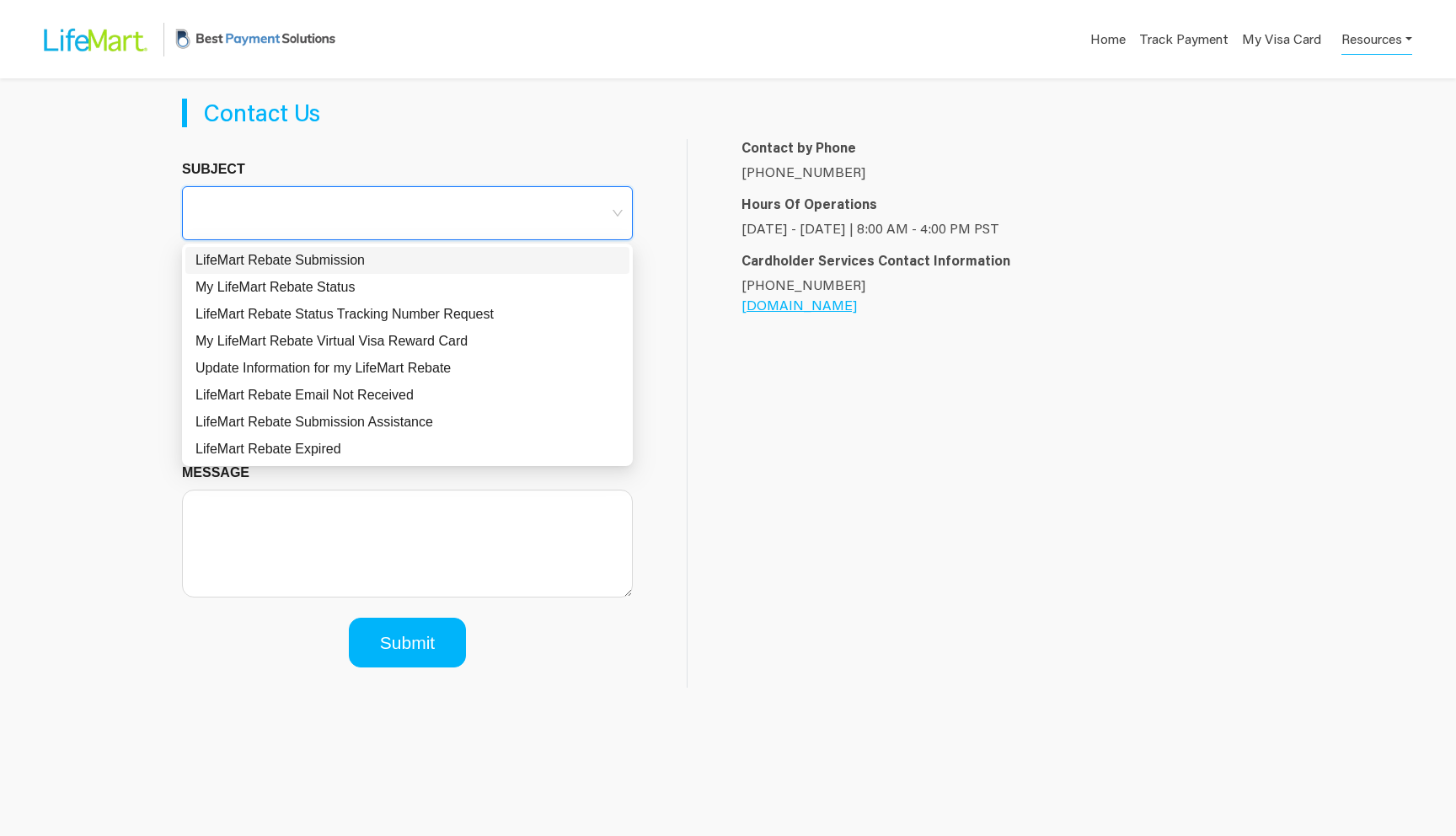
click at [401, 261] on div "LifeMart Rebate Submission" at bounding box center [407, 260] width 424 height 20
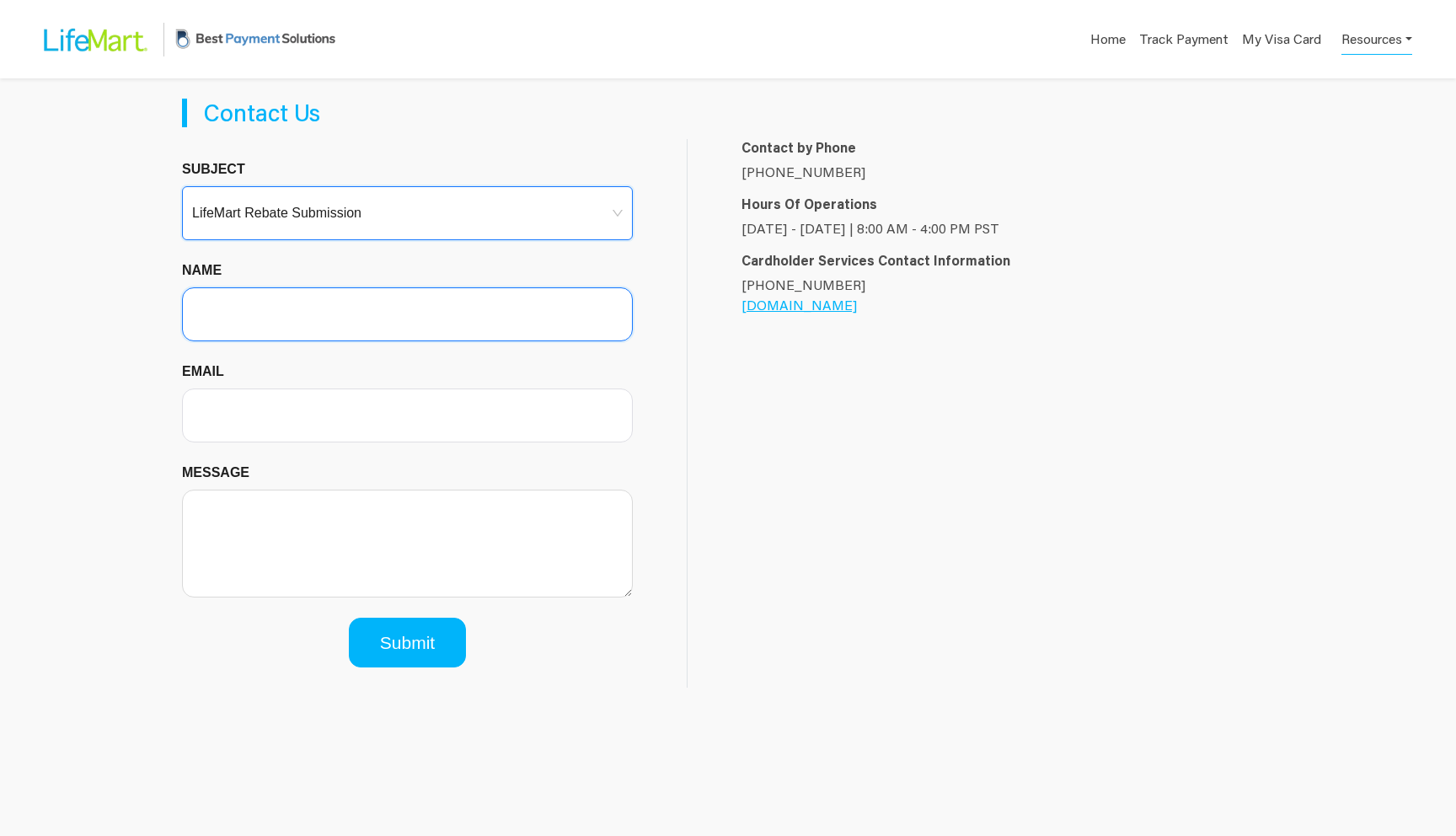
click at [341, 306] on input "Name" at bounding box center [407, 314] width 450 height 54
type input "[PERSON_NAME]"
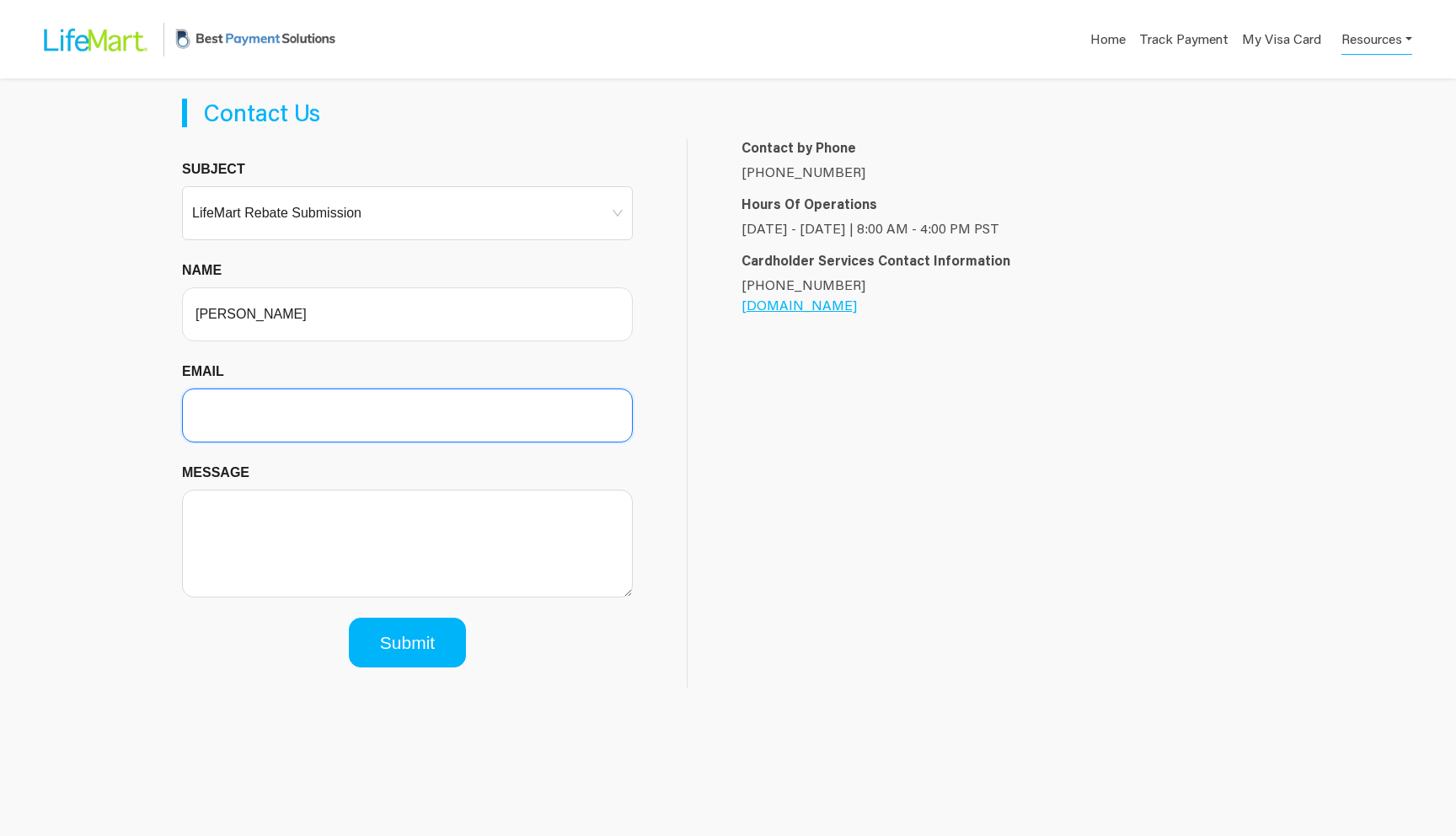
click at [298, 421] on input "Email" at bounding box center [407, 415] width 450 height 54
type input "[EMAIL_ADDRESS][DOMAIN_NAME]"
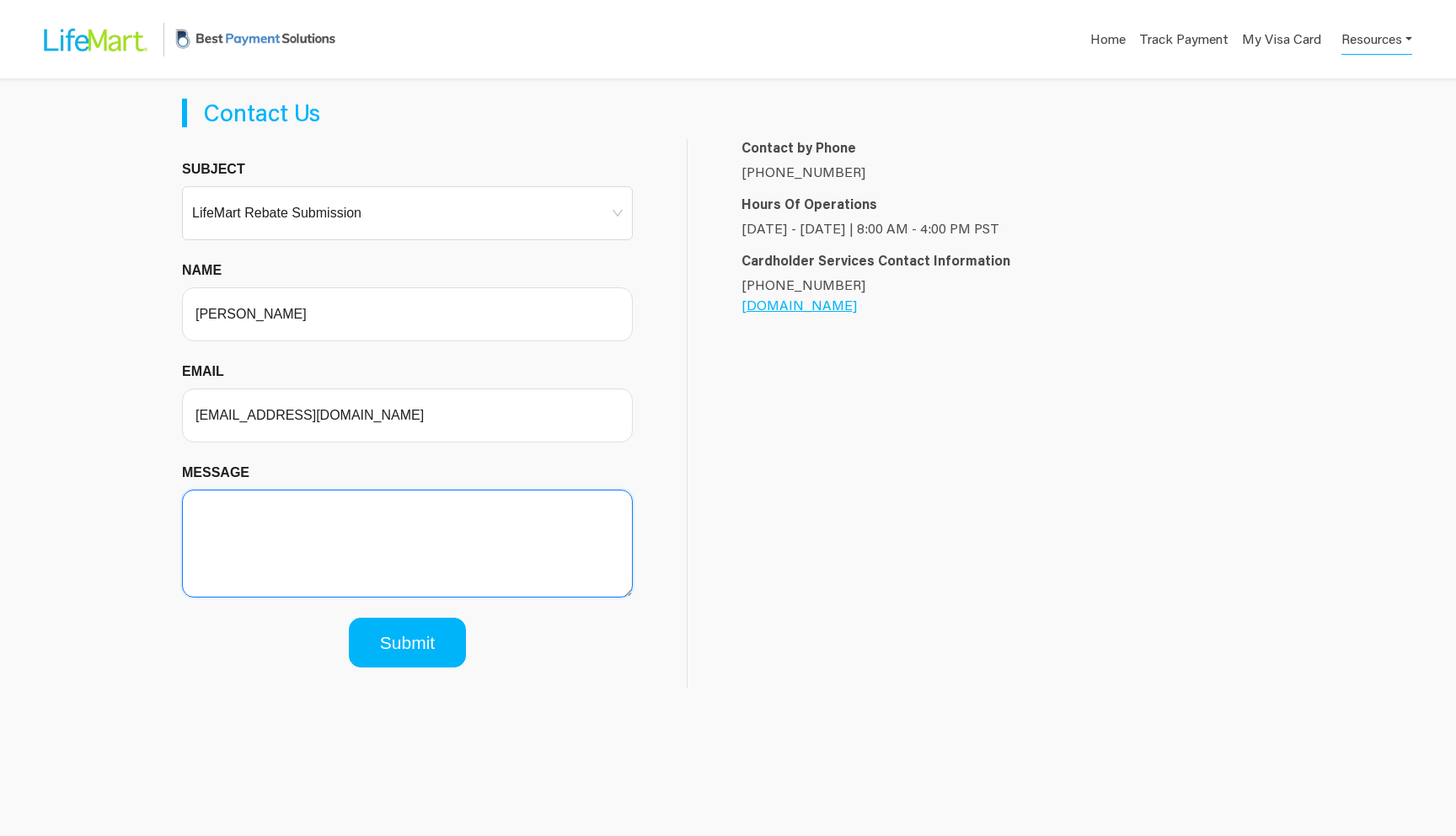
click at [319, 510] on textarea "Message" at bounding box center [407, 543] width 450 height 107
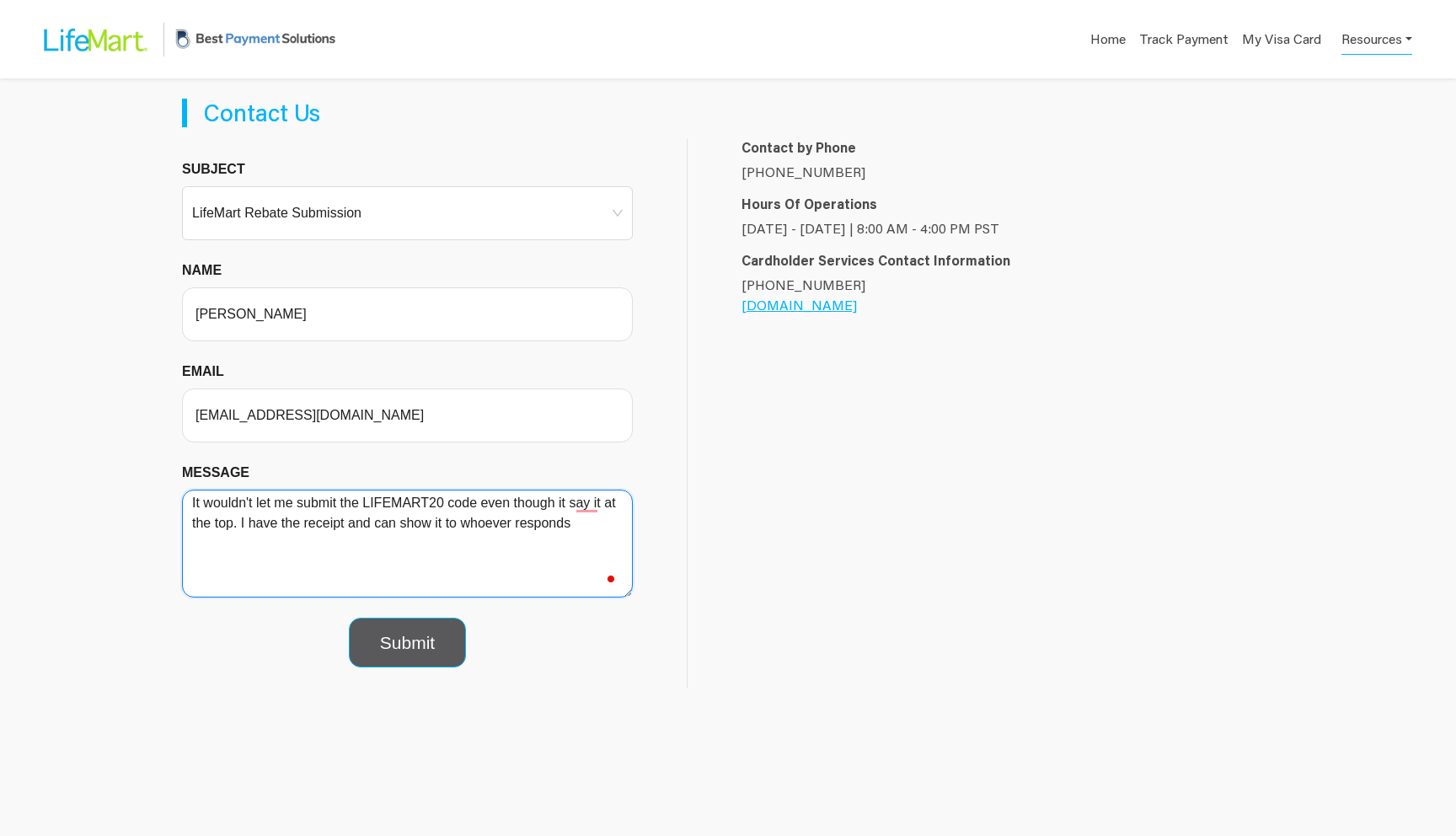
type textarea "It wouldn't let me submit the LIFEMART20 code even though it say it at the top.…"
click at [415, 638] on button "Submit" at bounding box center [407, 643] width 117 height 51
